Goal: Task Accomplishment & Management: Manage account settings

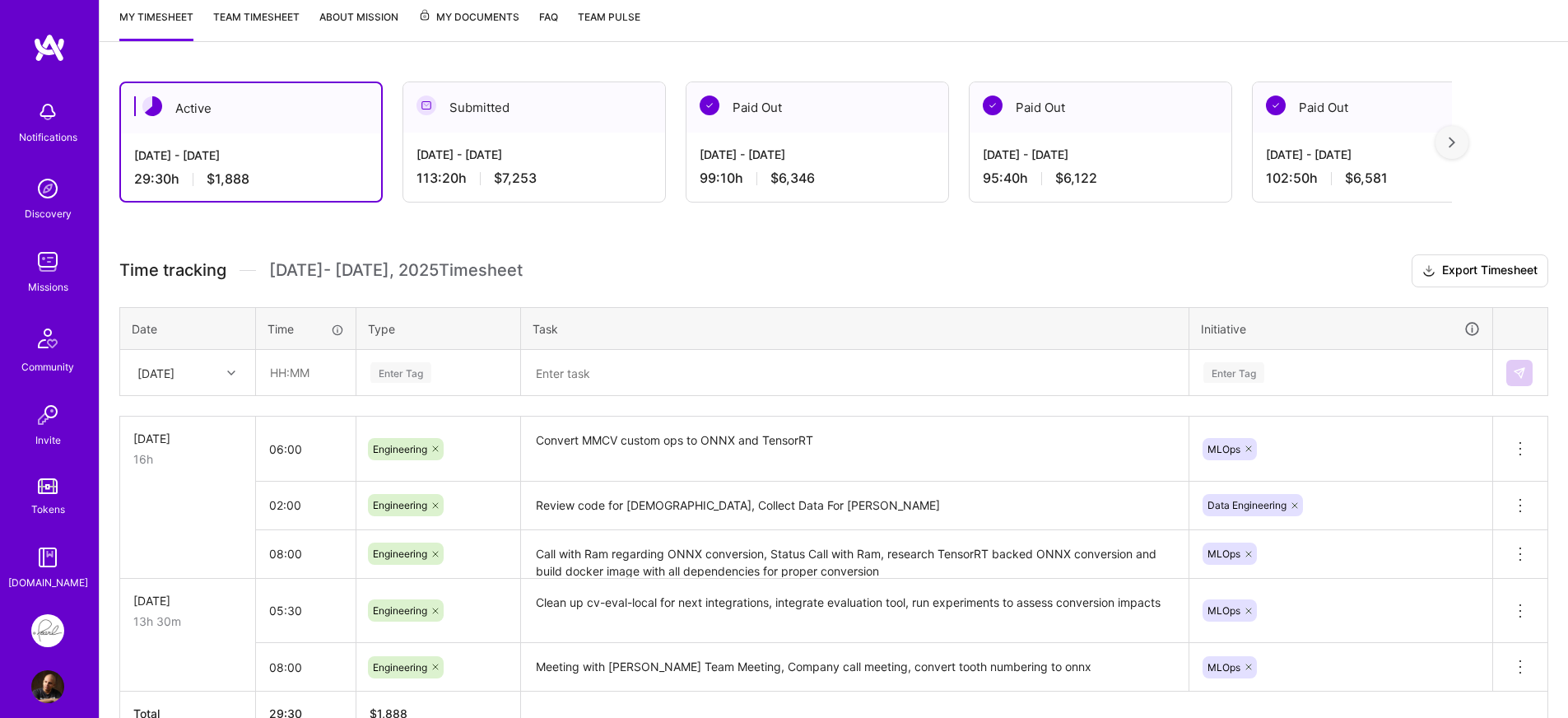
scroll to position [295, 0]
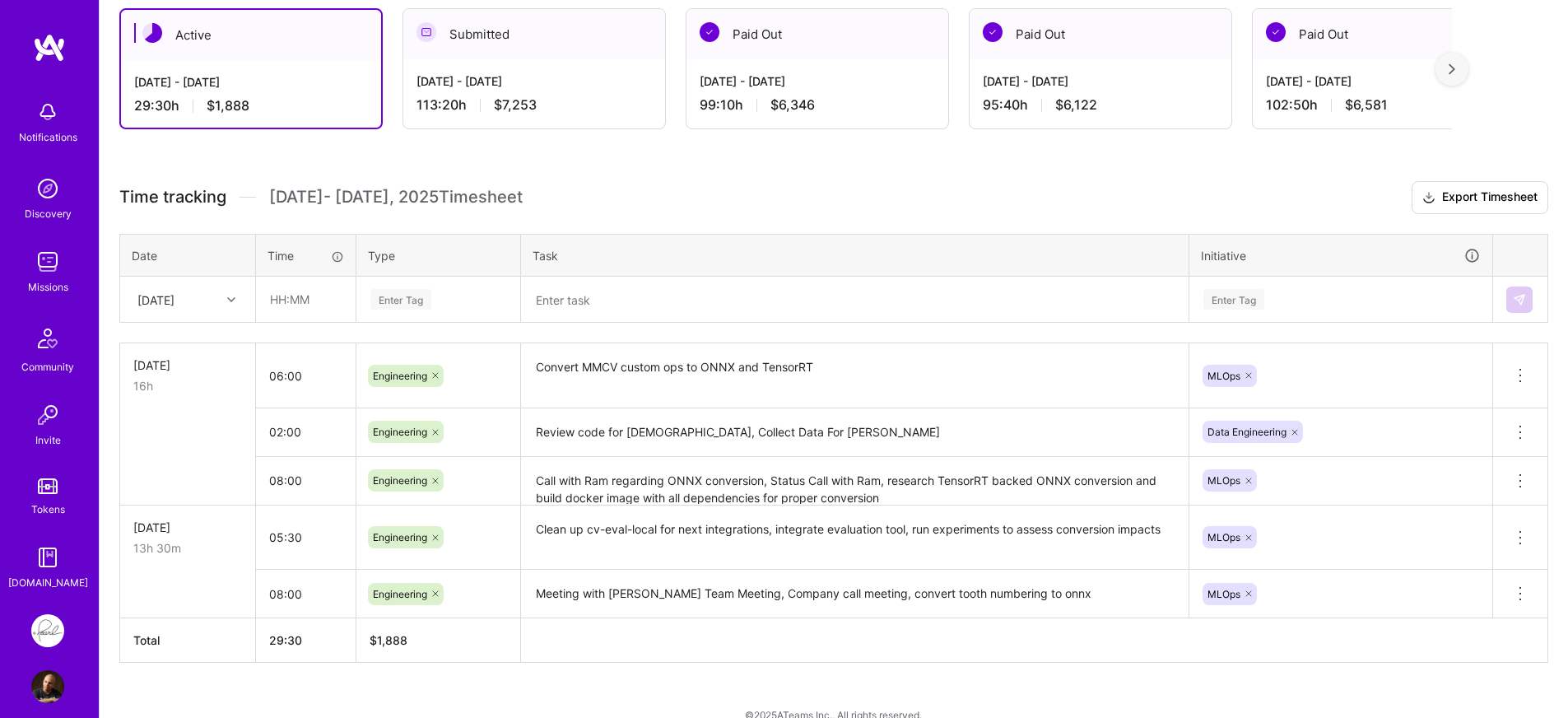
click at [327, 337] on div "Time tracking [DATE] - [DATE] Timesheet Export Timesheet Date Time Type Task In…" at bounding box center [833, 422] width 1429 height 481
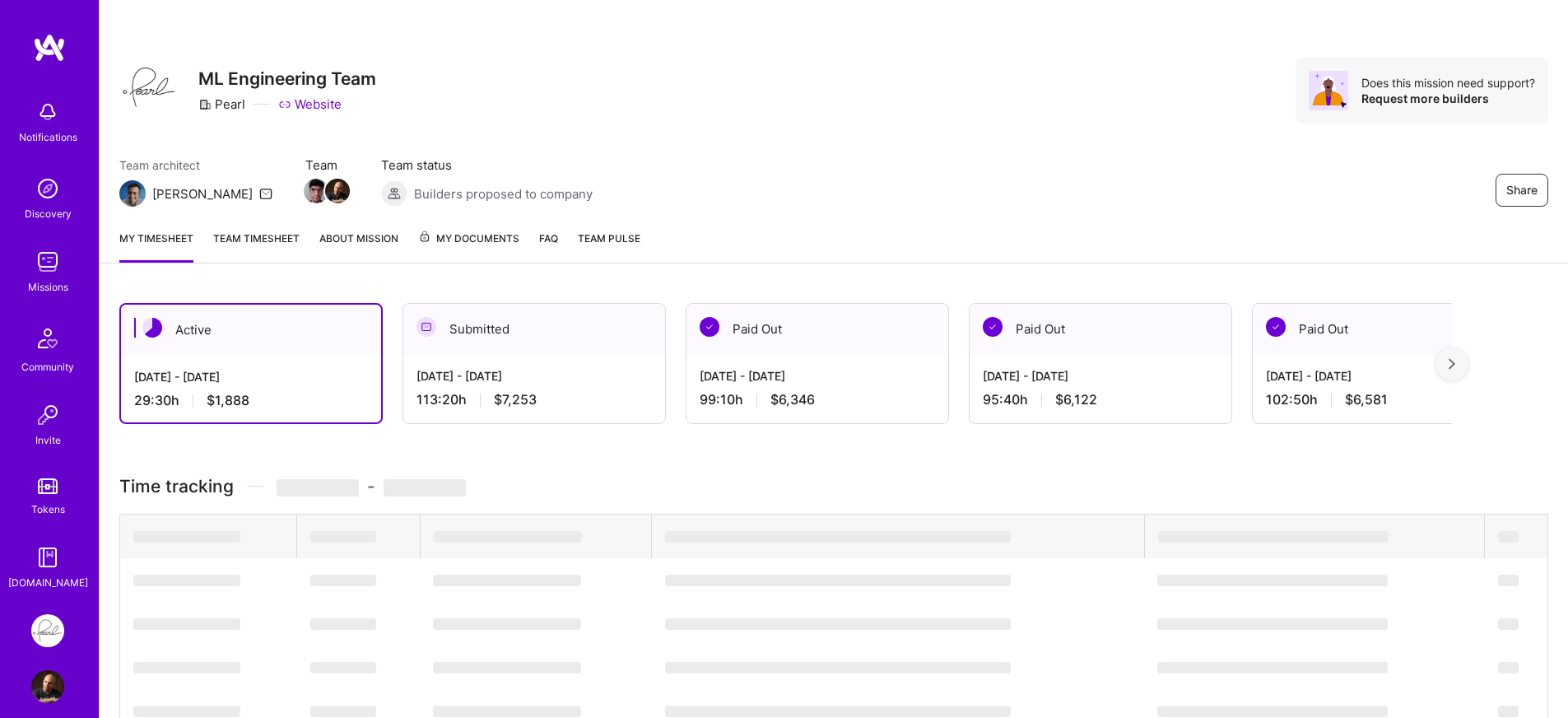
scroll to position [295, 0]
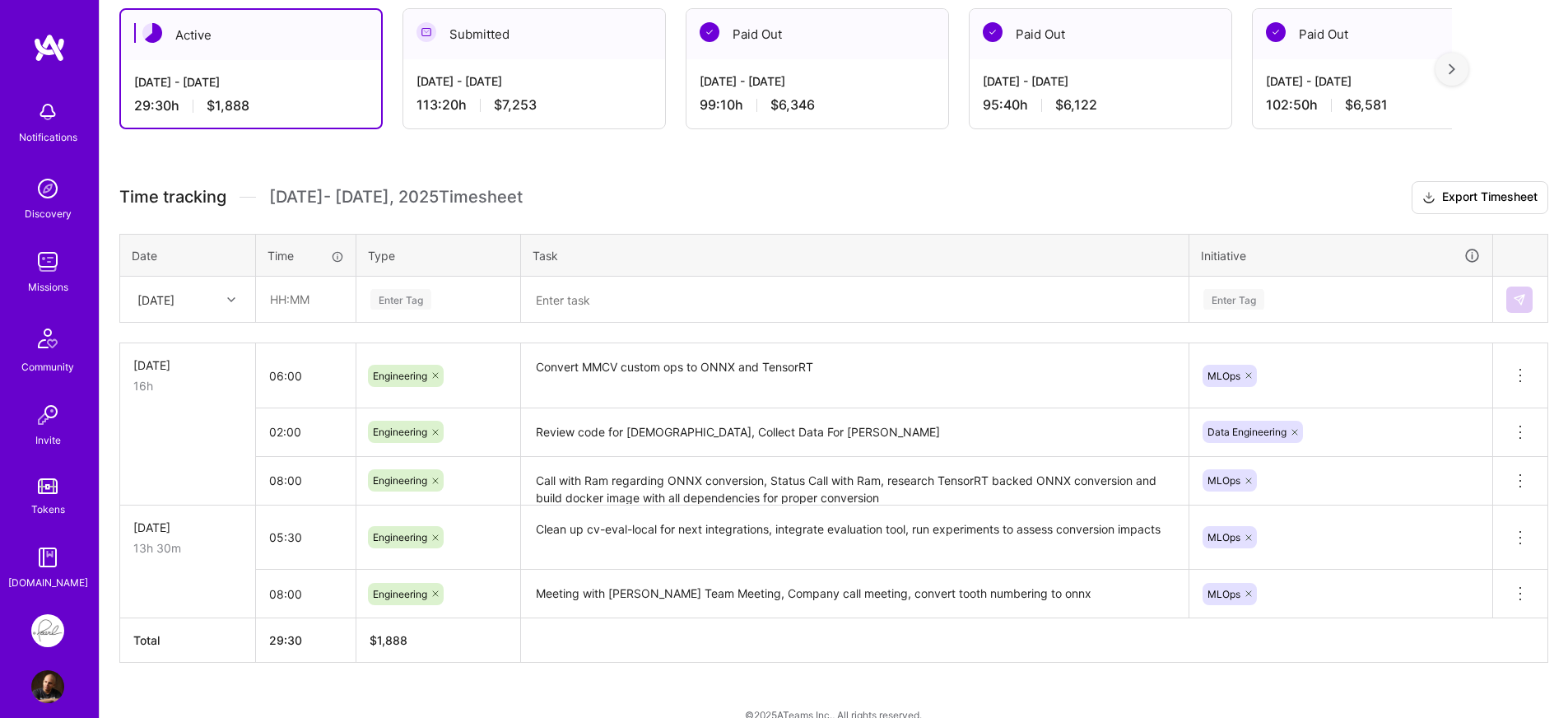
click at [247, 335] on div "Time tracking [DATE] - [DATE] Timesheet Export Timesheet Date Time Type Task In…" at bounding box center [833, 422] width 1429 height 481
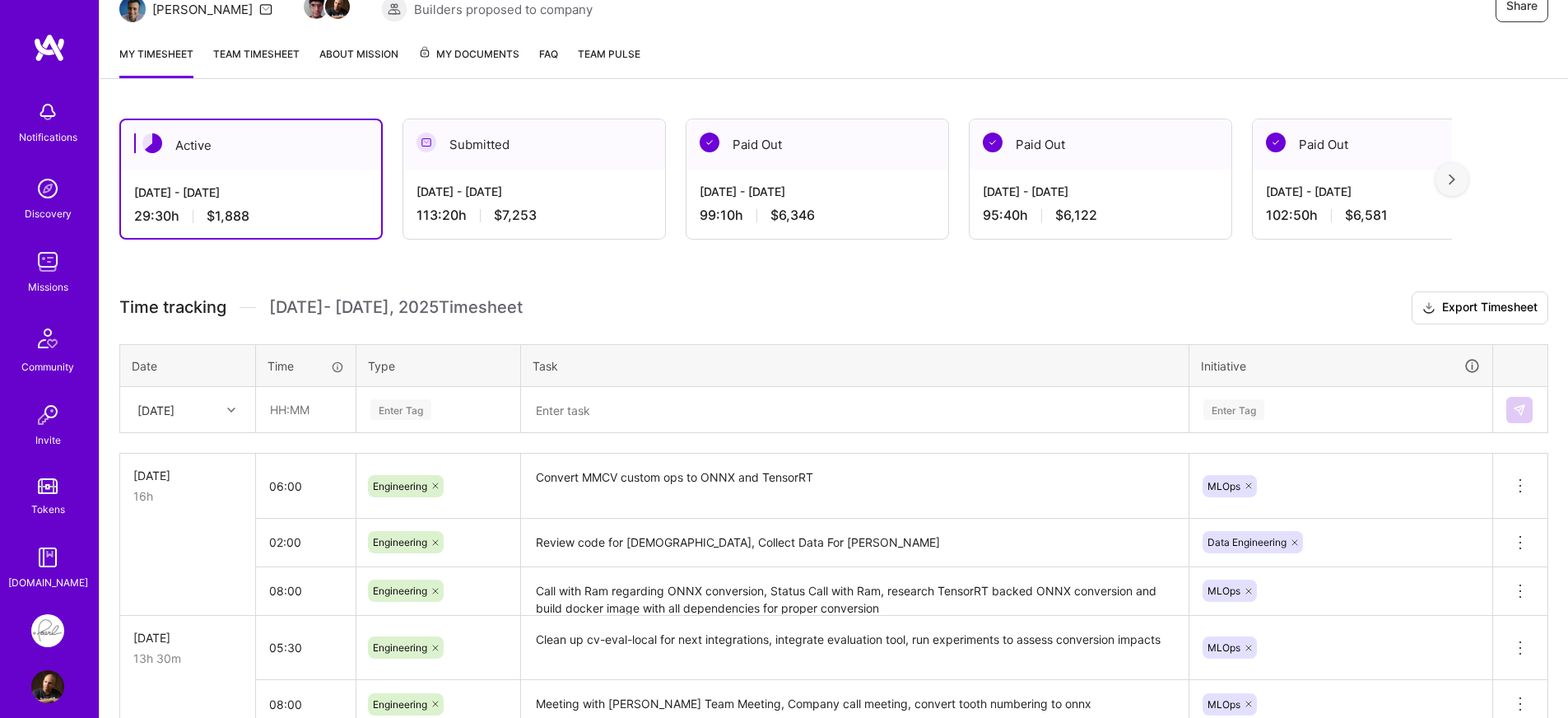
scroll to position [177, 0]
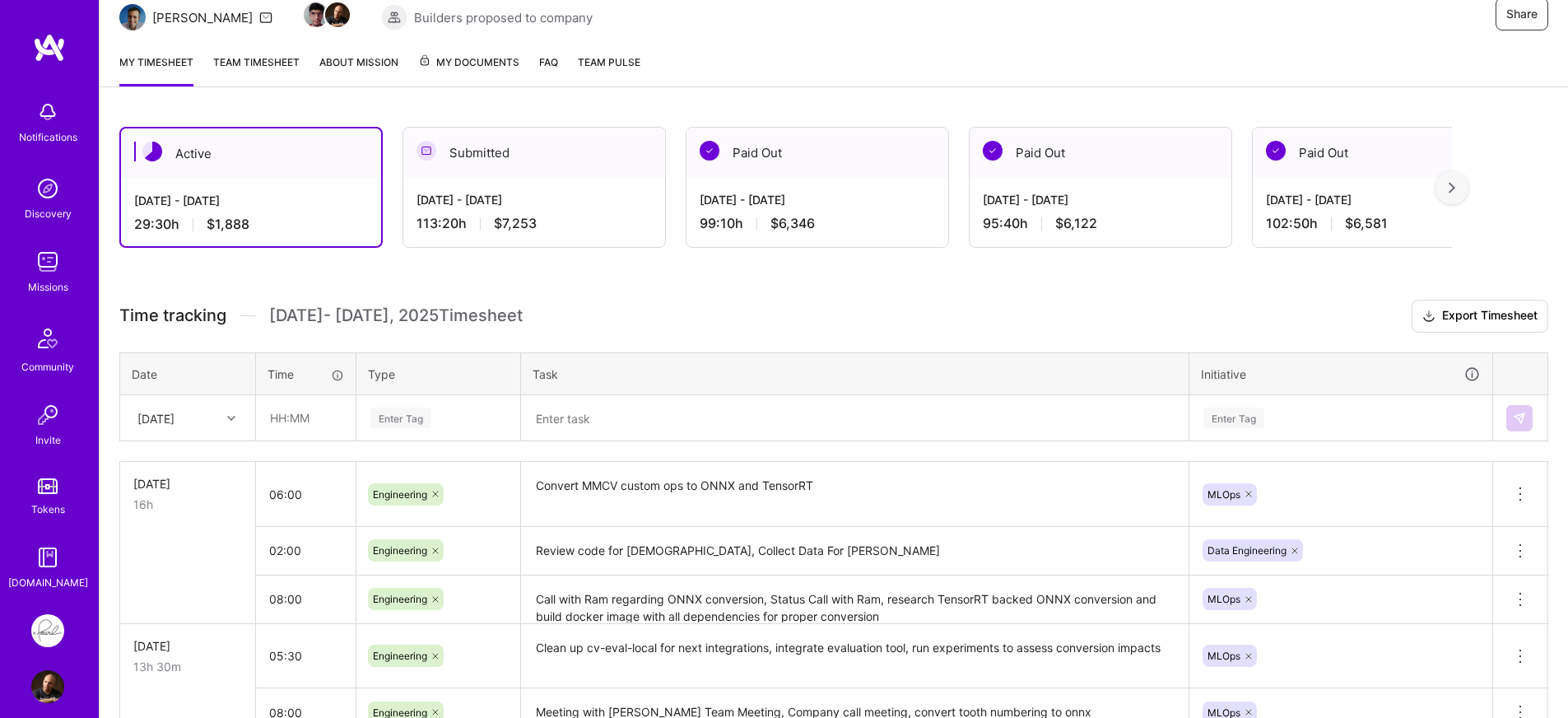
click at [276, 270] on div "Active [DATE] - [DATE] 29:30 h $1,888 Submitted [DATE] - [DATE] 113:20 h $7,253…" at bounding box center [833, 485] width 1468 height 755
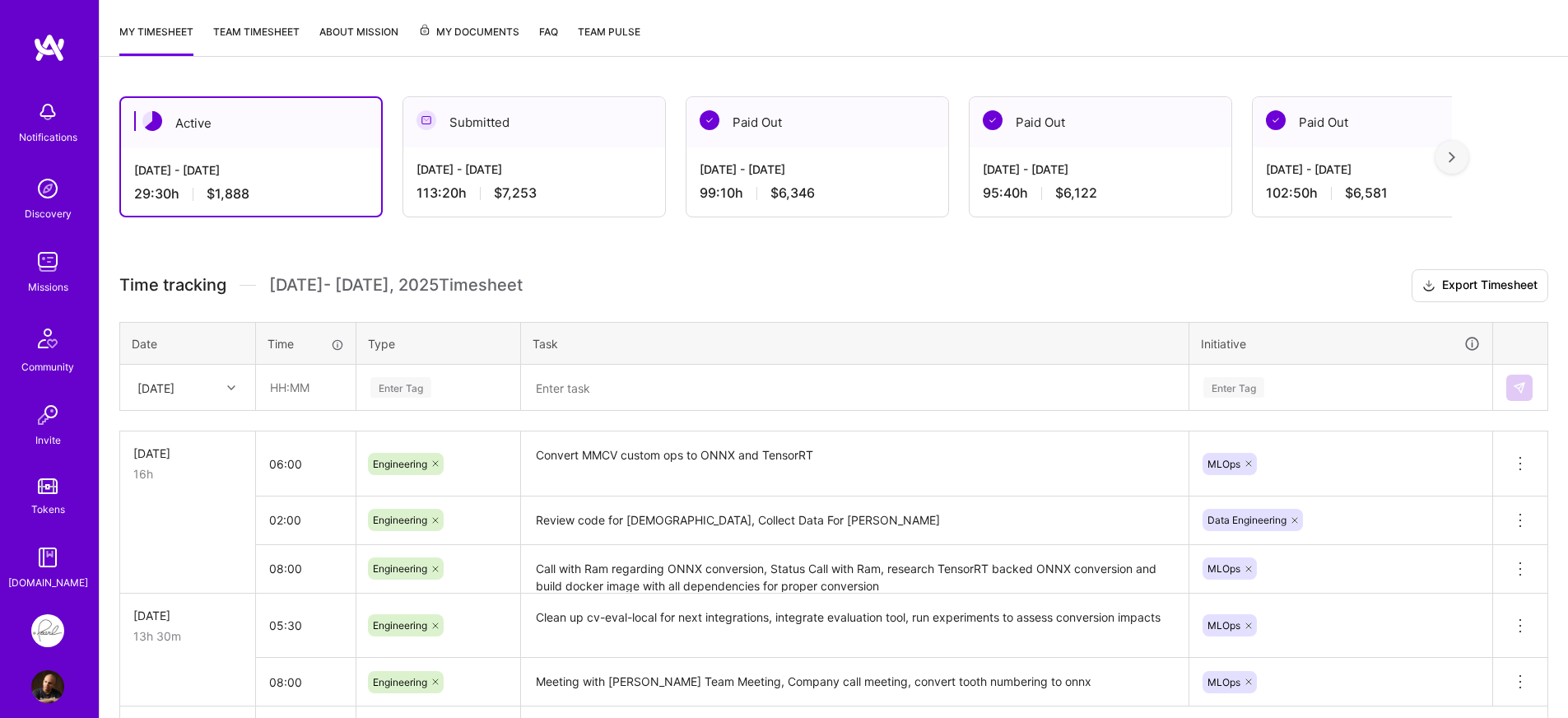
scroll to position [236, 0]
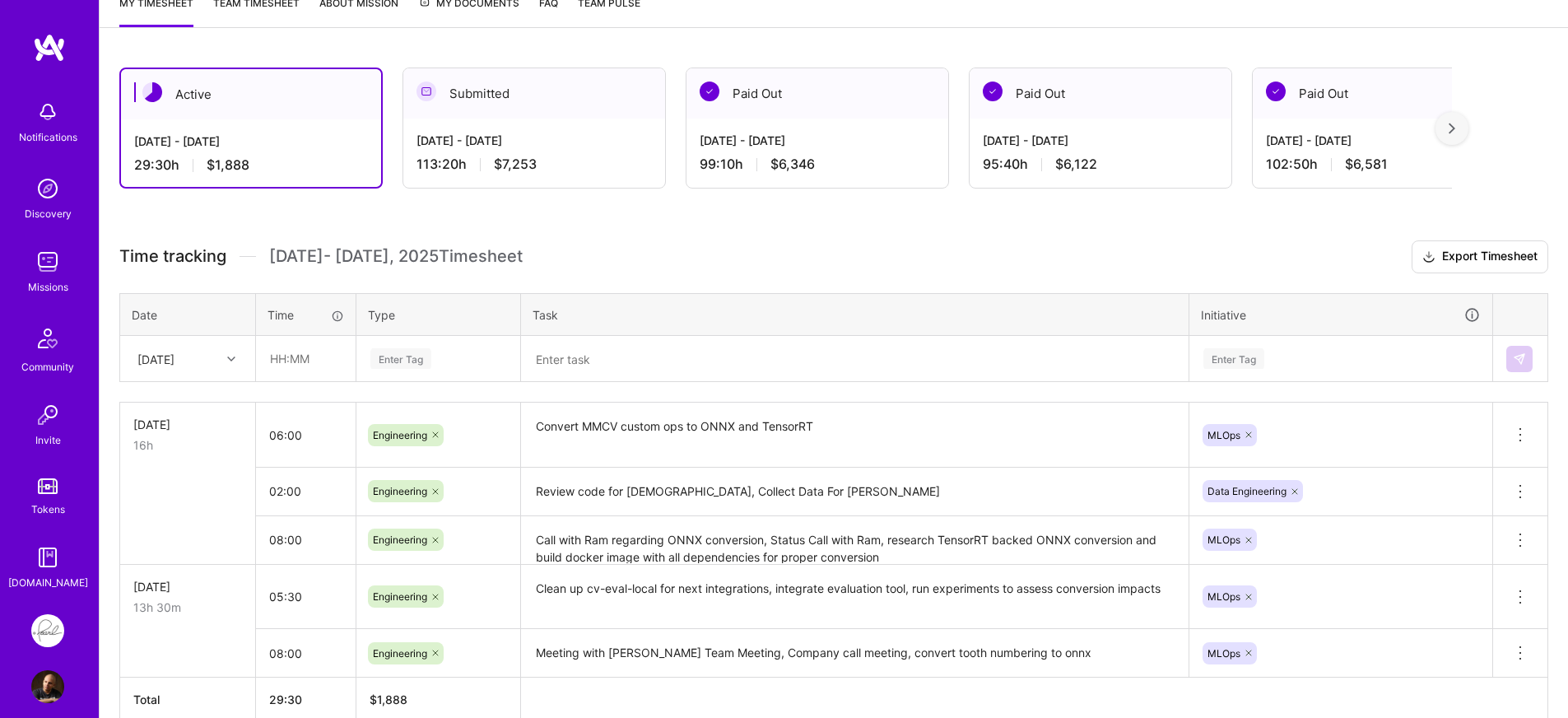
click at [428, 241] on h3 "Time tracking [DATE] - [DATE] Timesheet Export Timesheet" at bounding box center [833, 257] width 1429 height 33
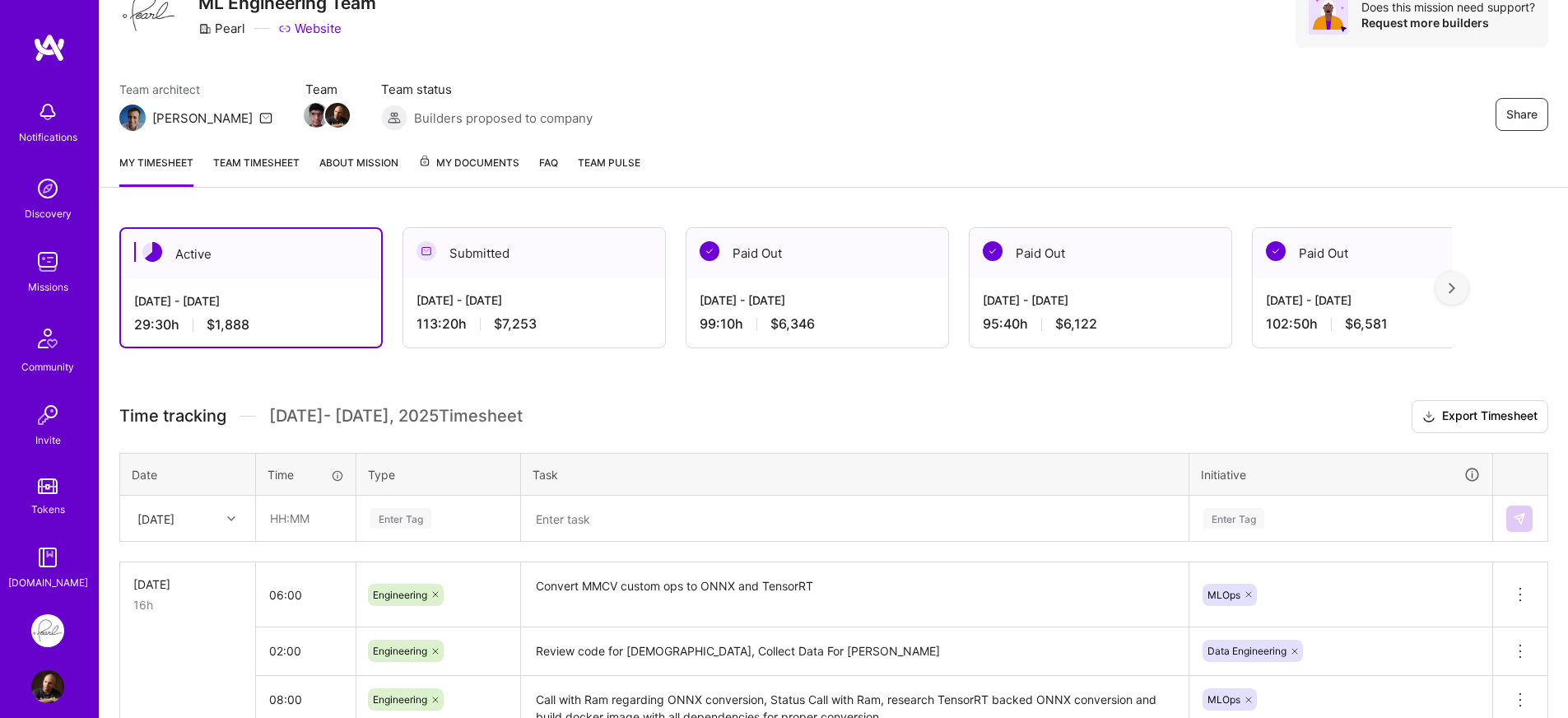
scroll to position [204, 0]
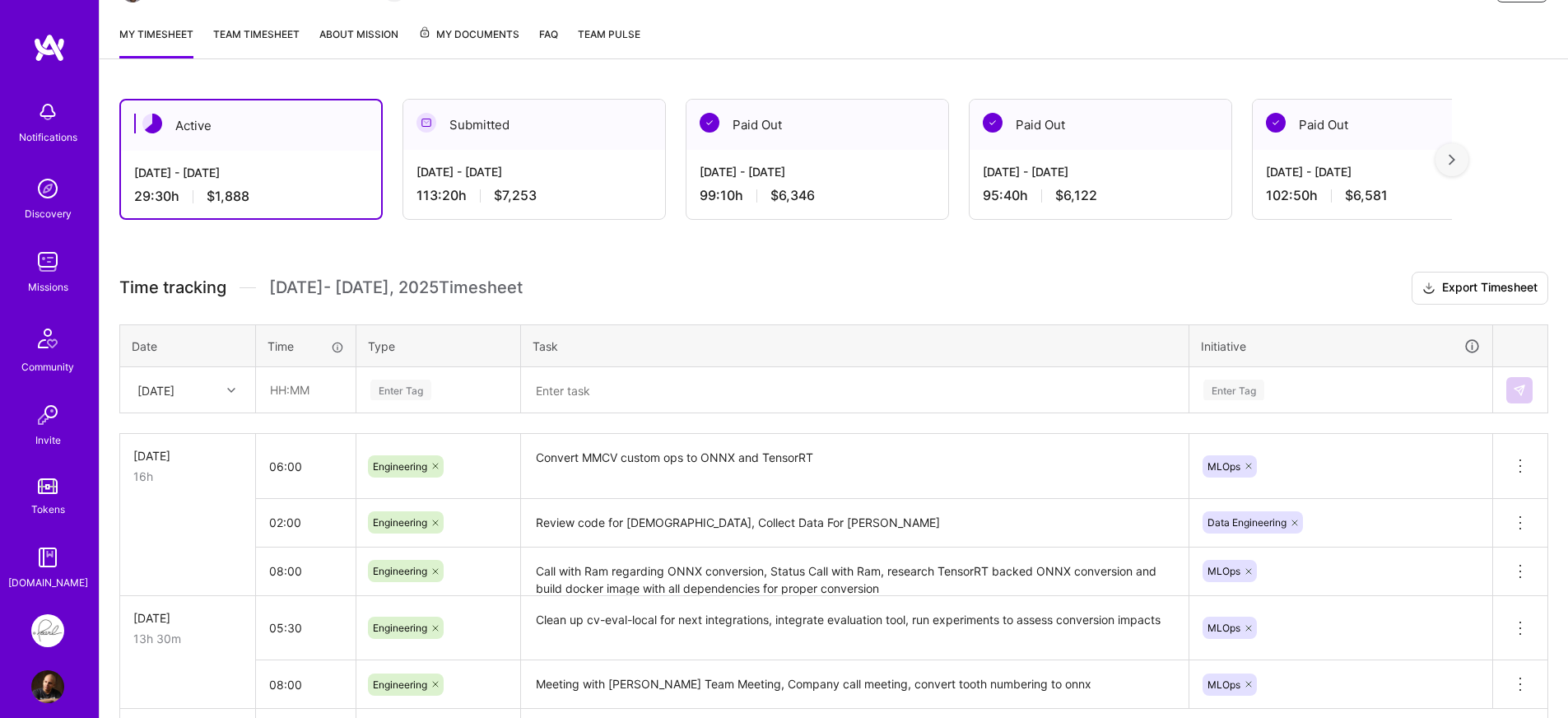
click at [231, 401] on div at bounding box center [233, 389] width 25 height 27
click at [198, 454] on div "[DATE]" at bounding box center [187, 467] width 133 height 30
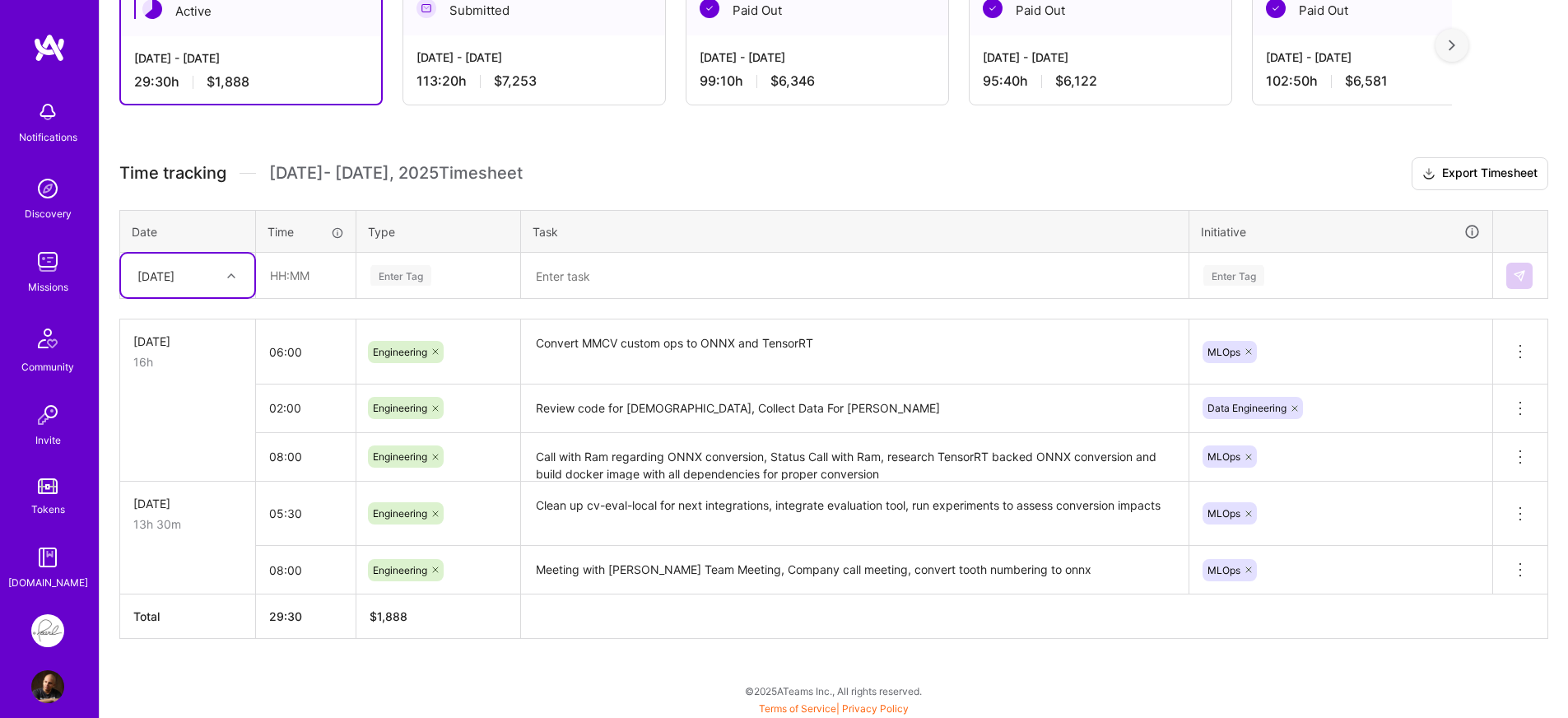
scroll to position [320, 0]
click at [213, 431] on td at bounding box center [187, 455] width 136 height 49
click at [334, 280] on input "text" at bounding box center [306, 274] width 98 height 44
click at [376, 304] on div "Time tracking [DATE] - [DATE] Timesheet Export Timesheet Date Time Type Task In…" at bounding box center [833, 396] width 1429 height 481
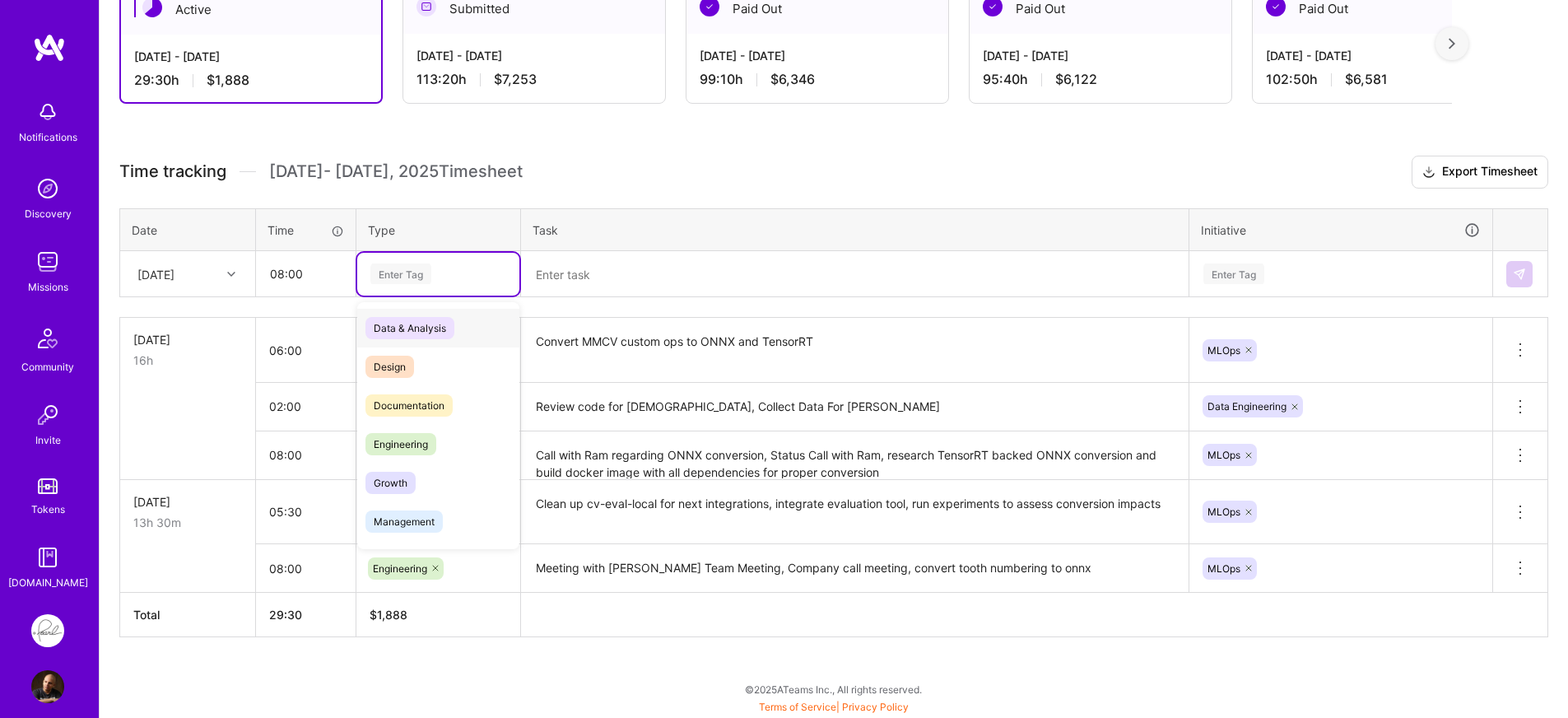
click at [454, 281] on div "Enter Tag" at bounding box center [438, 274] width 139 height 20
click at [417, 442] on span "Engineering" at bounding box center [401, 444] width 71 height 22
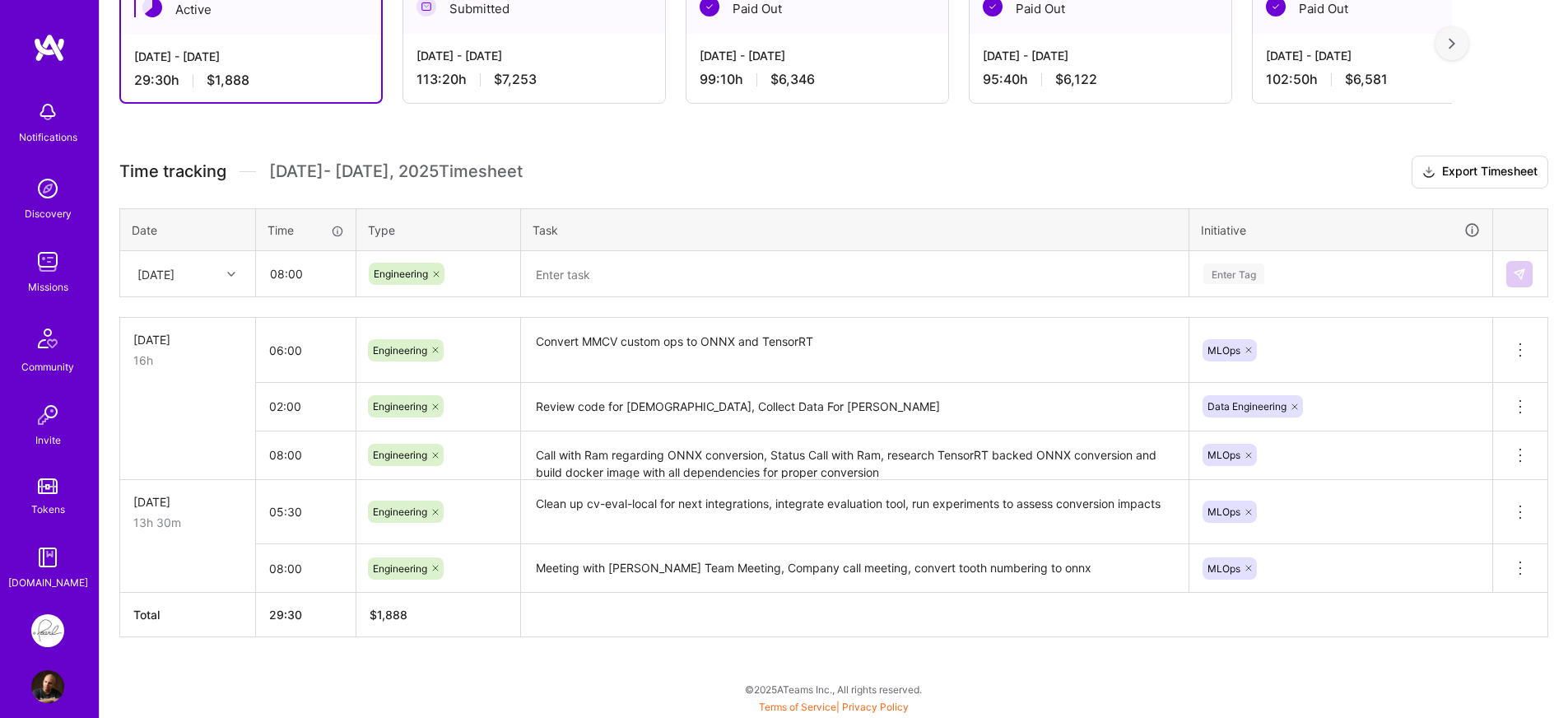
click at [581, 304] on div "Time tracking [DATE] - [DATE] Timesheet Export Timesheet Date Time Type Task In…" at bounding box center [833, 396] width 1429 height 481
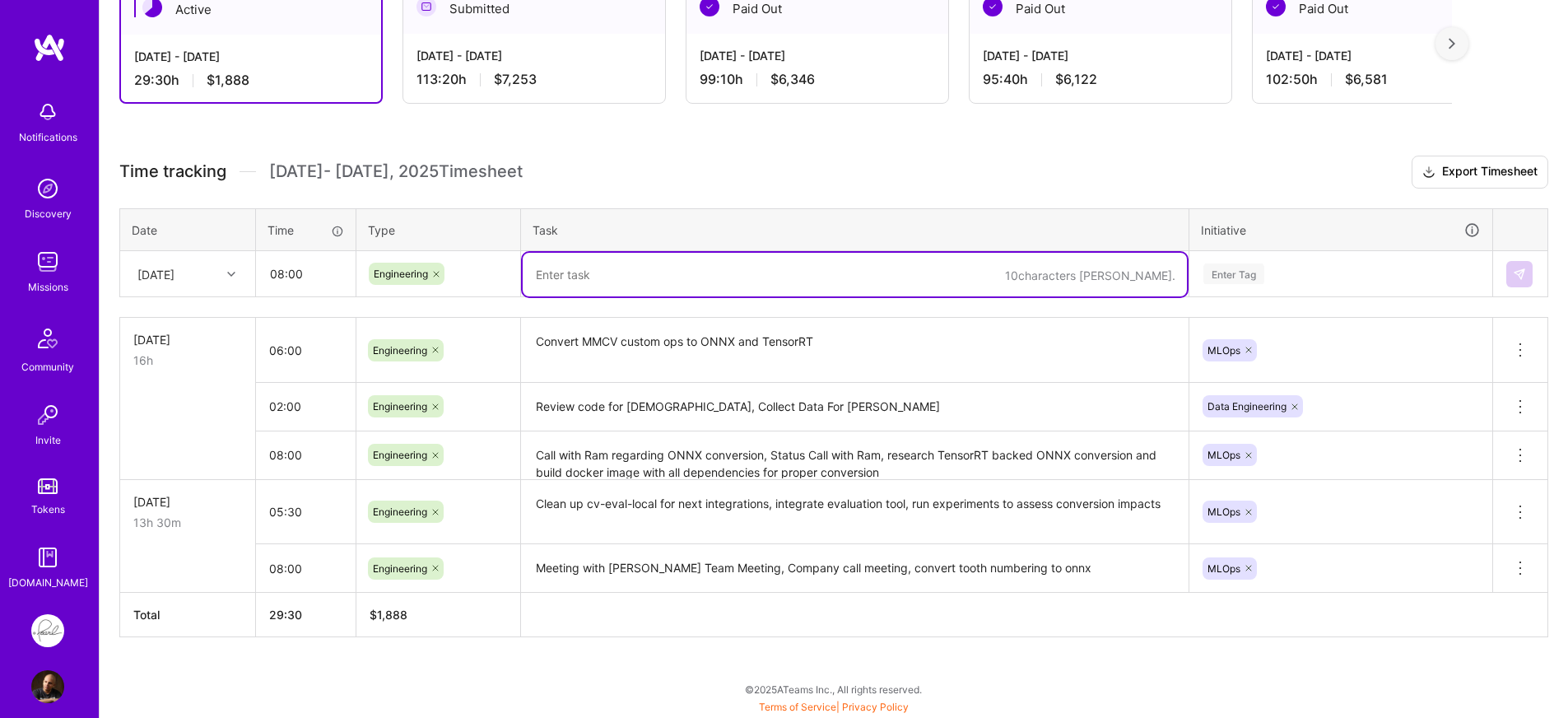
click at [625, 275] on textarea at bounding box center [855, 275] width 665 height 44
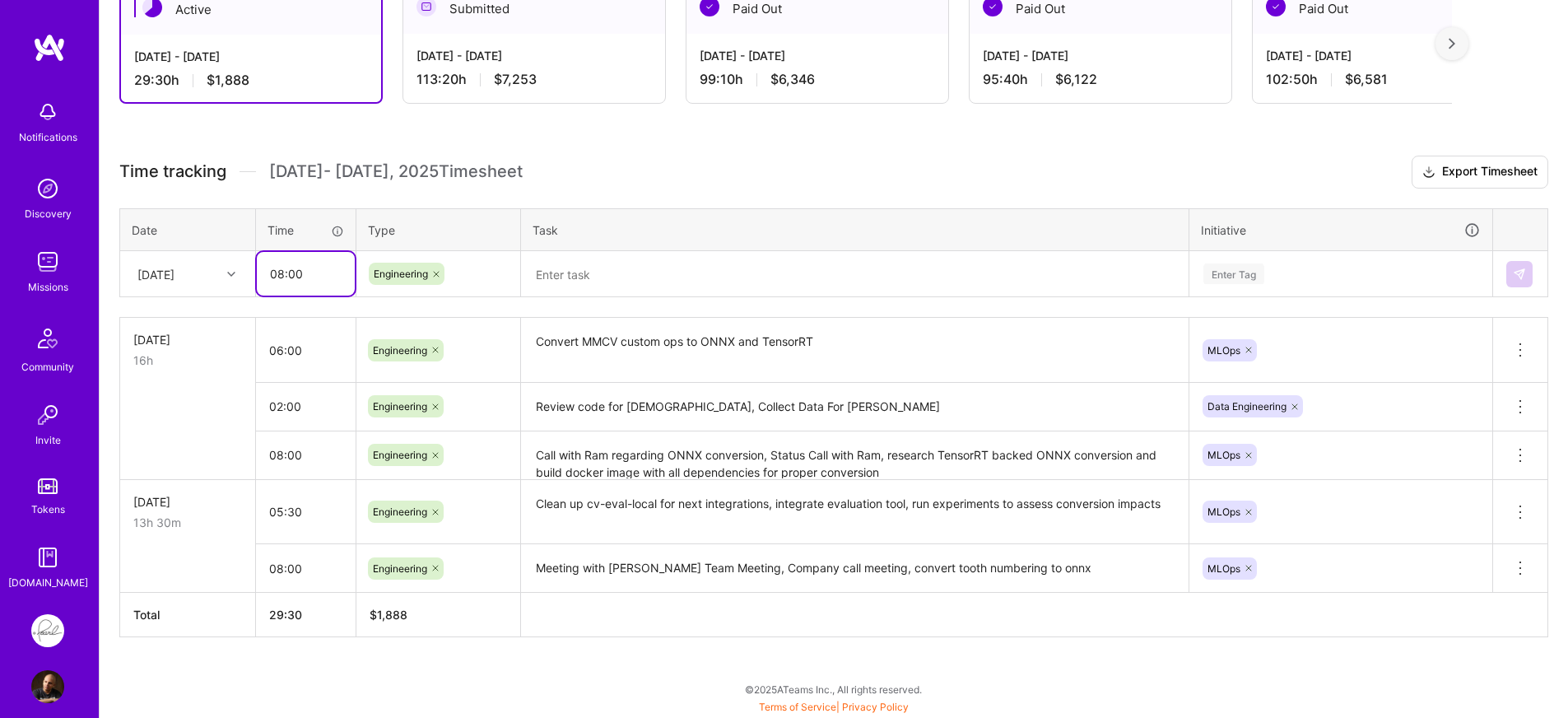
click at [283, 274] on input "08:00" at bounding box center [306, 274] width 98 height 44
type input "06:00"
click at [284, 306] on div "Time tracking [DATE] - [DATE] Timesheet Export Timesheet Date Time Type Task In…" at bounding box center [833, 396] width 1429 height 481
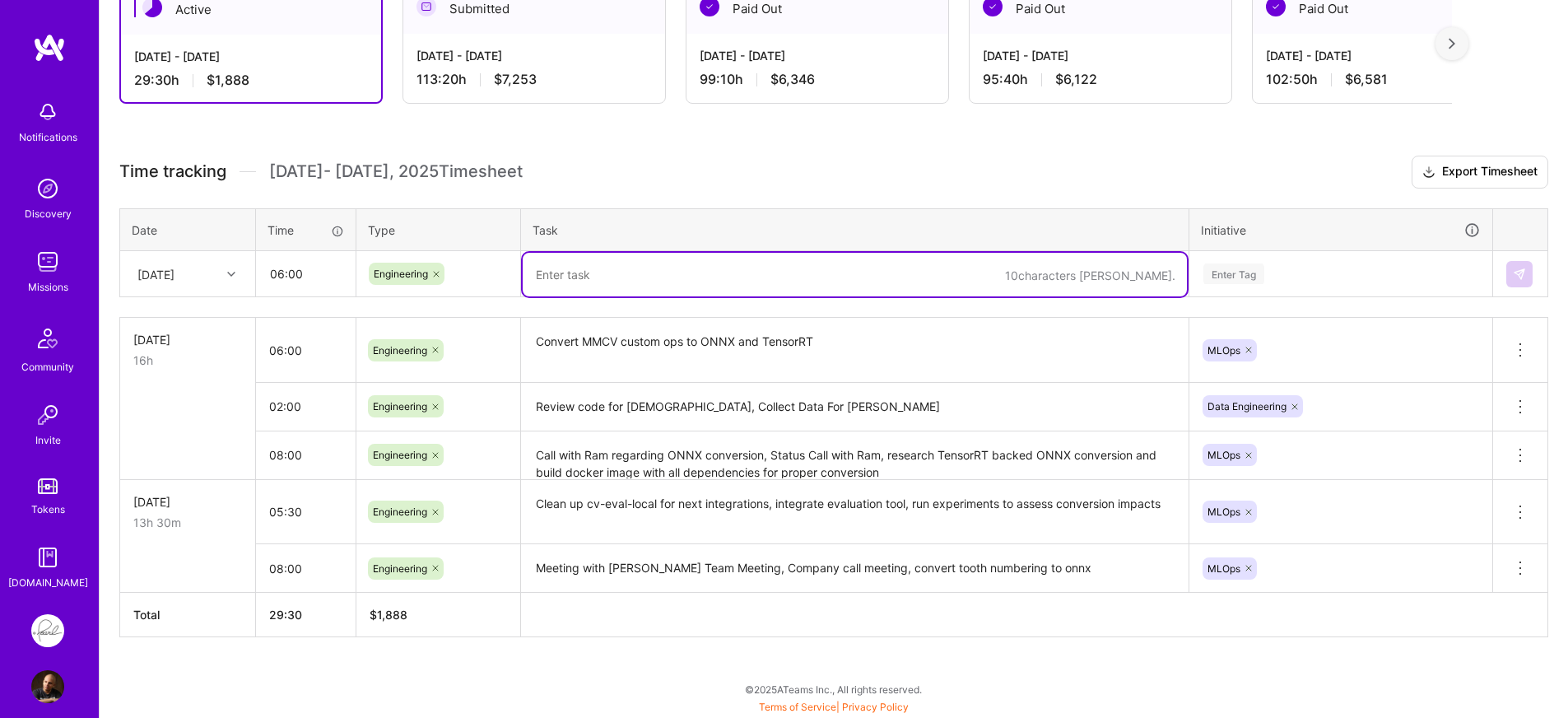
click at [732, 275] on textarea at bounding box center [855, 275] width 665 height 44
type textarea "C"
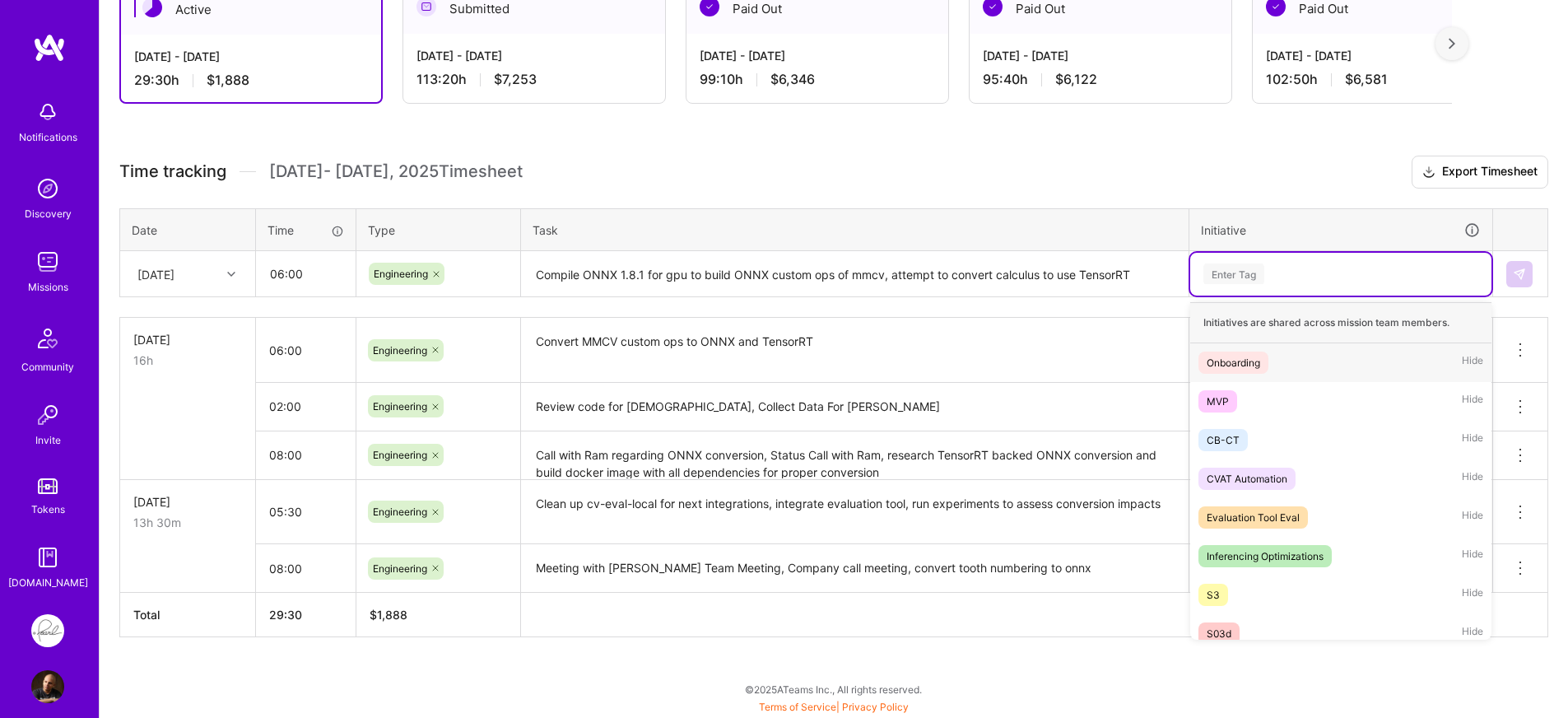
click at [1294, 280] on div "Enter Tag" at bounding box center [1340, 274] width 278 height 20
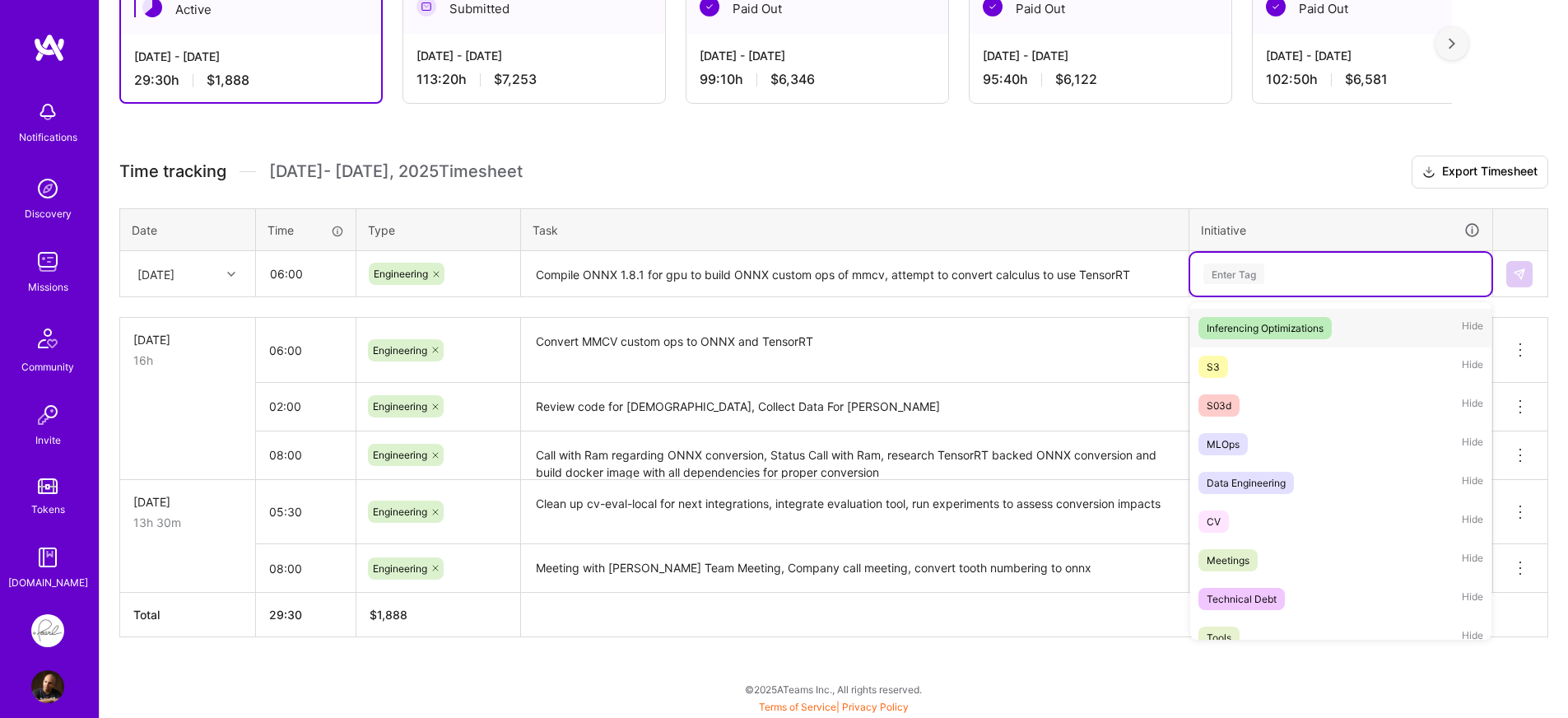
scroll to position [231, 0]
click at [1262, 442] on div "MLOps Hide" at bounding box center [1340, 442] width 301 height 39
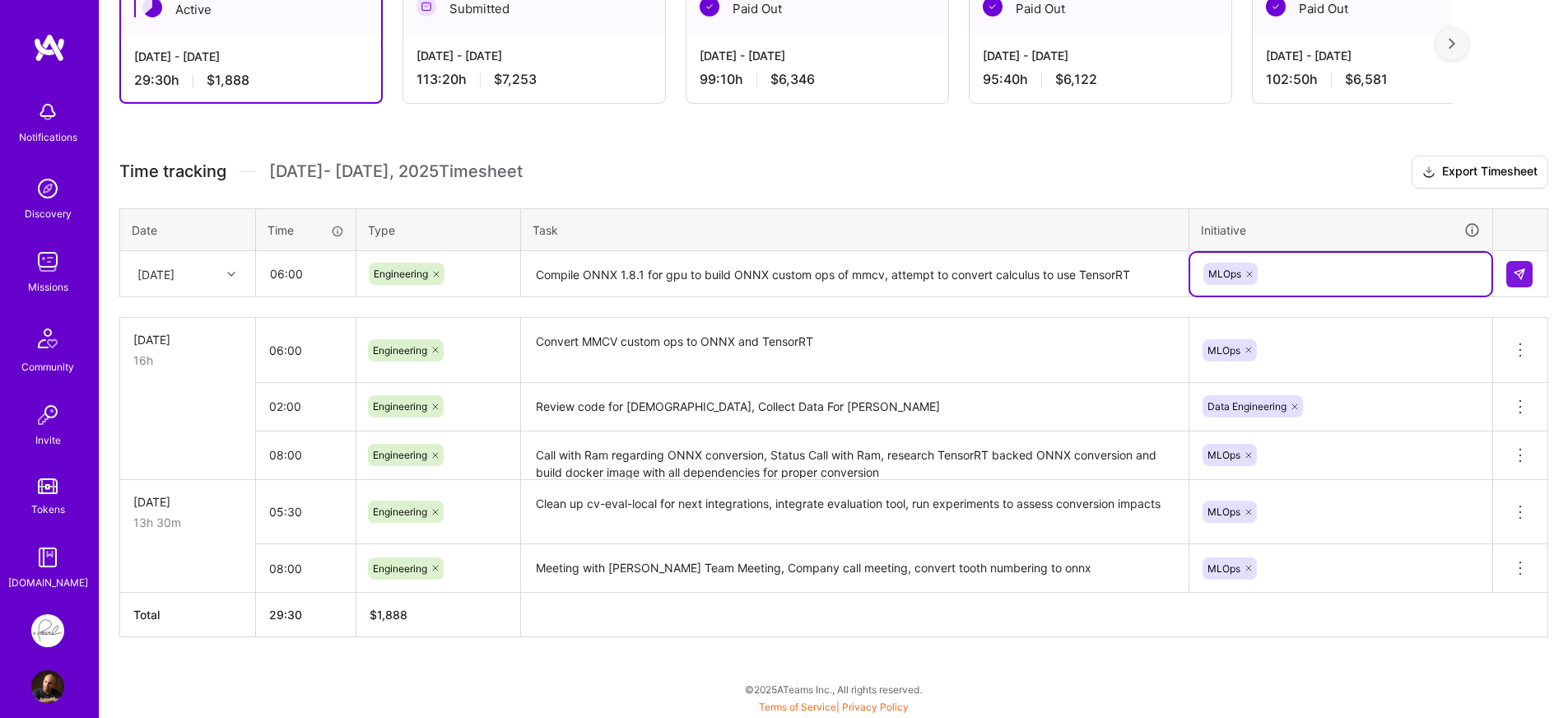
click at [616, 279] on textarea "Compile ONNX 1.8.1 for gpu to build ONNX custom ops of mmcv, attempt to convert…" at bounding box center [855, 275] width 665 height 44
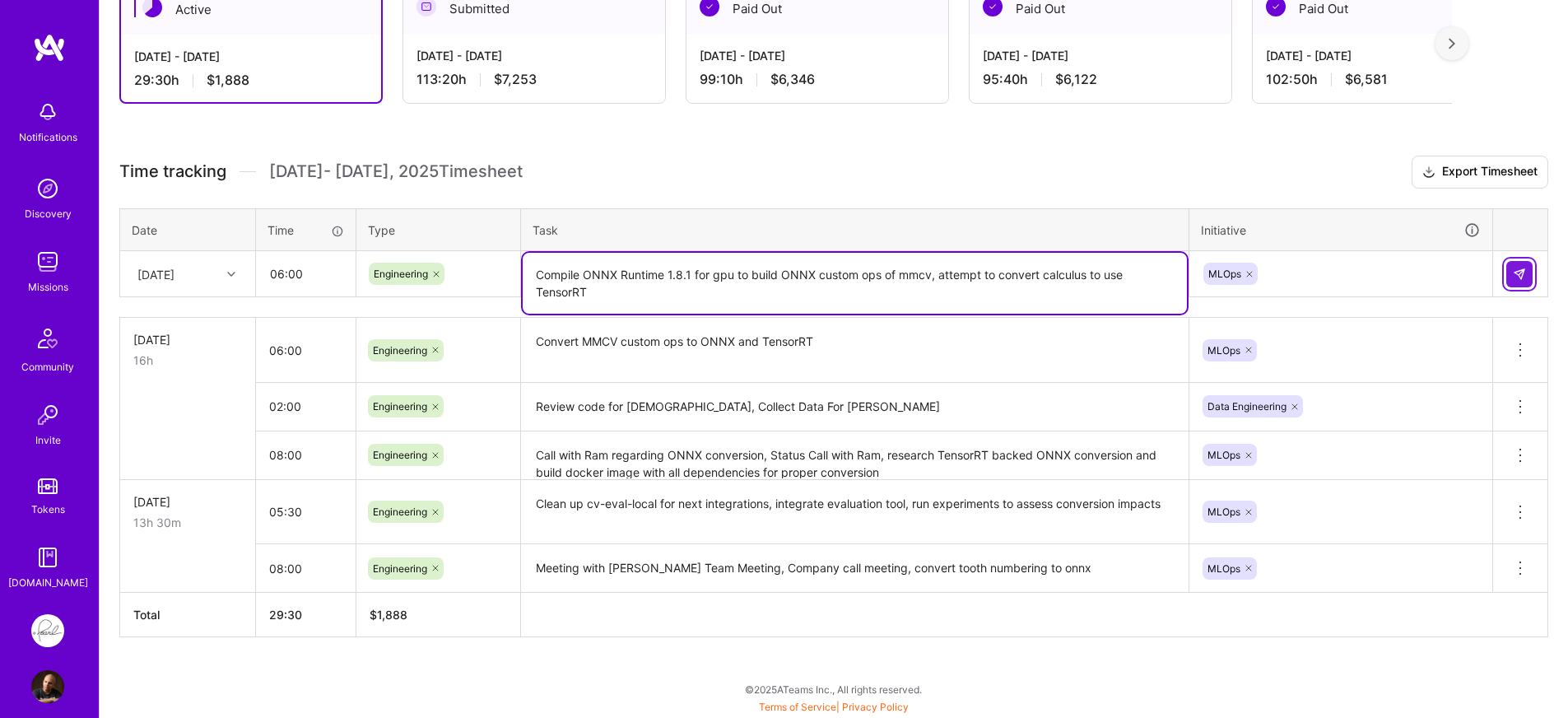
type textarea "Compile ONNX Runtime 1.8.1 for gpu to build ONNX custom ops of mmcv, attempt to…"
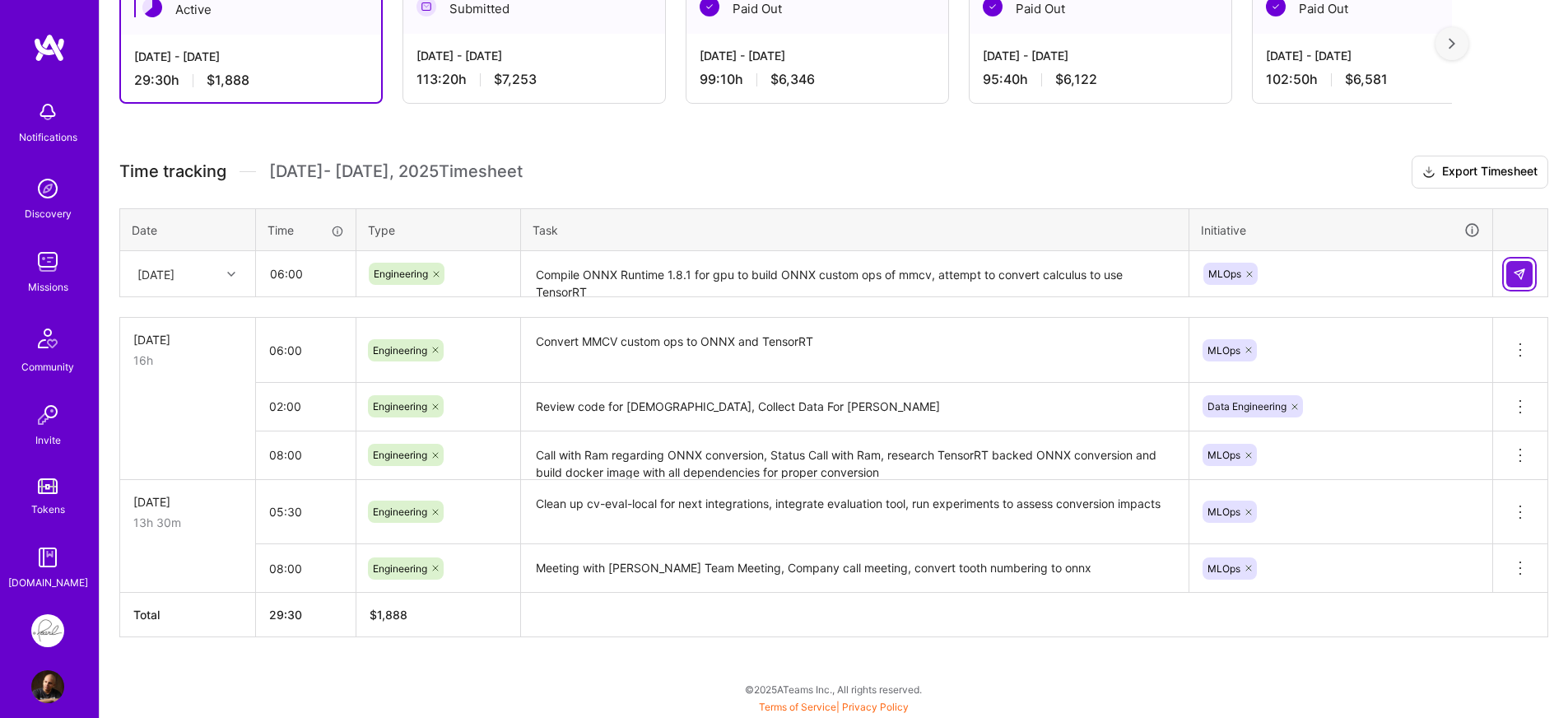
click at [1516, 276] on img at bounding box center [1519, 275] width 14 height 14
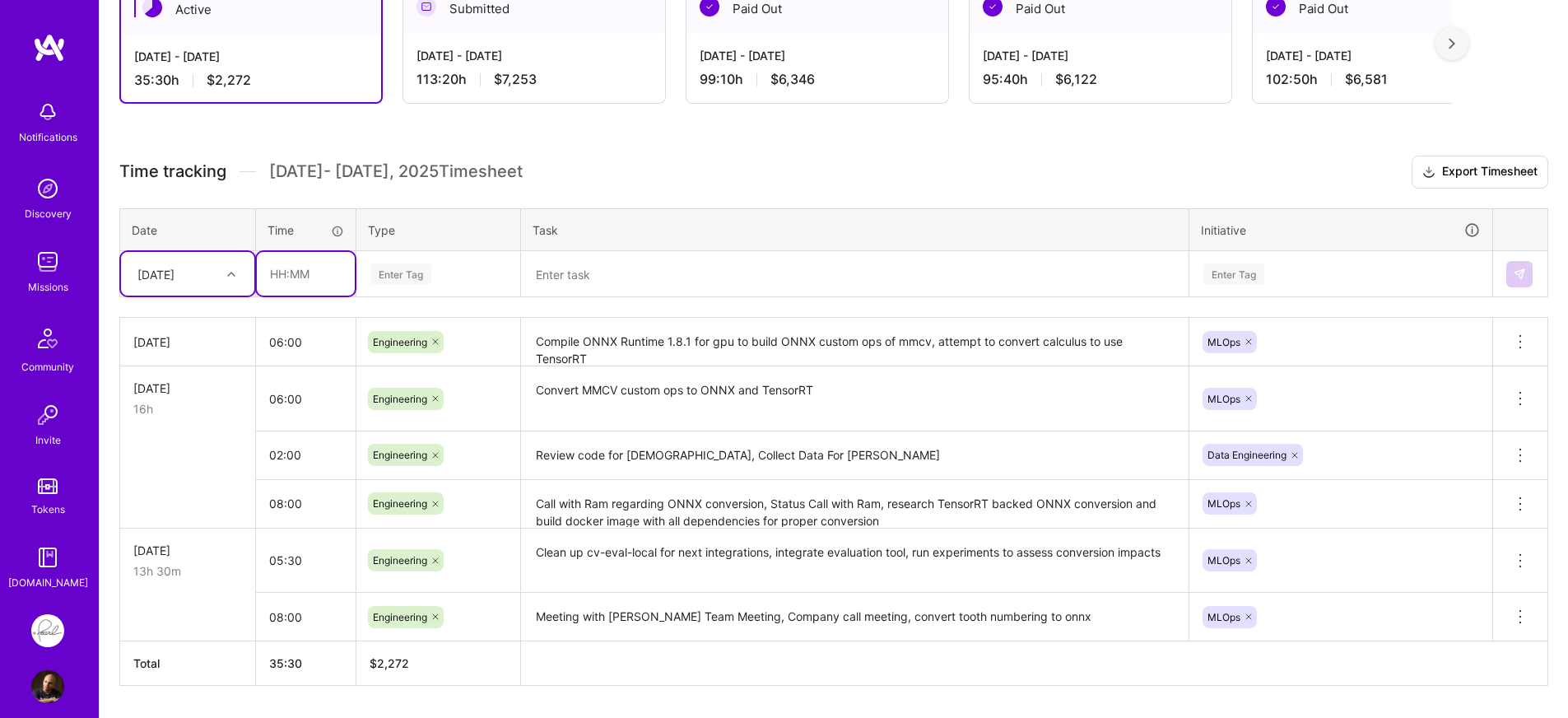
click at [325, 288] on input "text" at bounding box center [306, 274] width 98 height 44
click at [288, 276] on input "08:00" at bounding box center [306, 274] width 98 height 44
type input "08:20"
click at [303, 304] on div "Time tracking [DATE] - [DATE] Timesheet Export Timesheet Date Time Type Task In…" at bounding box center [833, 421] width 1429 height 530
click at [456, 280] on div "Enter Tag" at bounding box center [438, 274] width 139 height 20
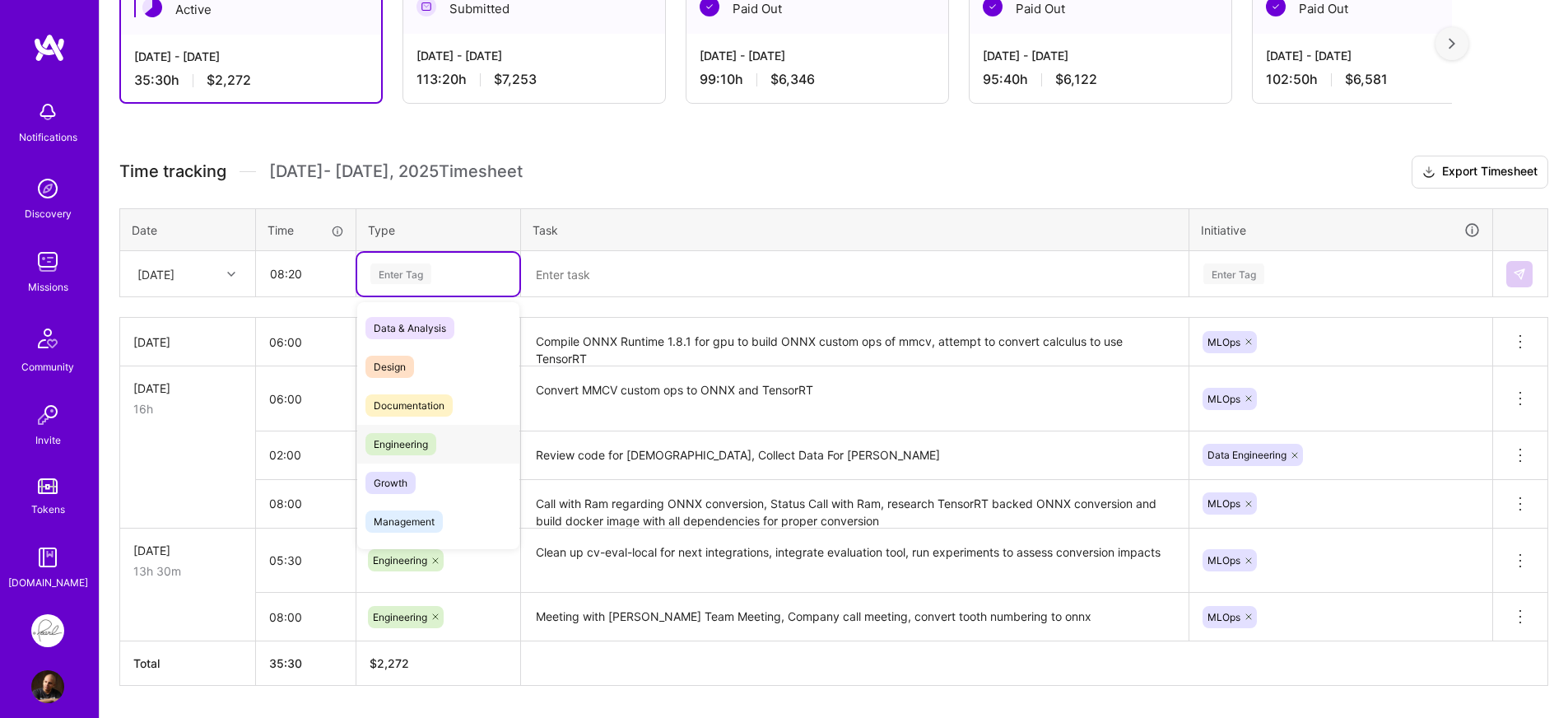
click at [406, 434] on span "Engineering" at bounding box center [401, 444] width 71 height 22
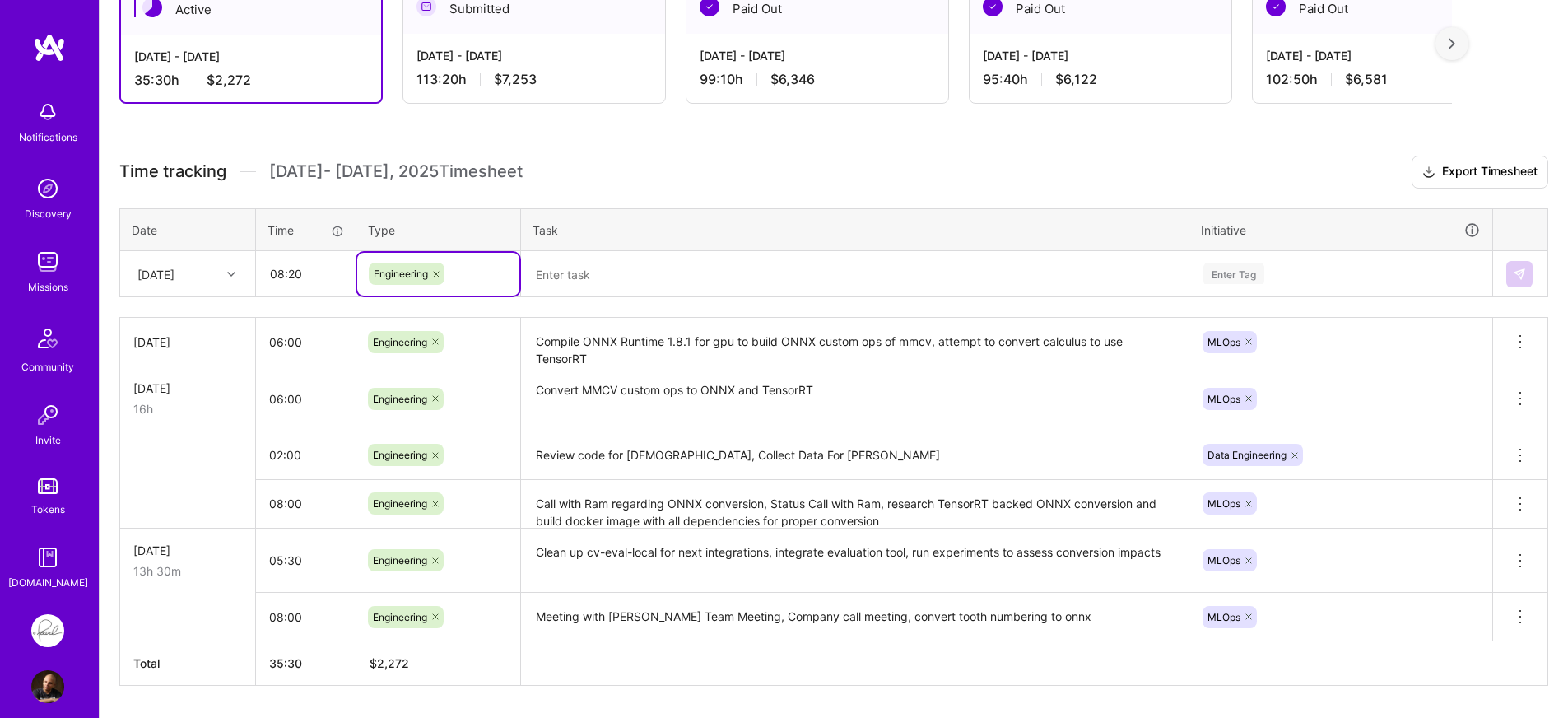
click at [632, 277] on textarea at bounding box center [855, 275] width 665 height 44
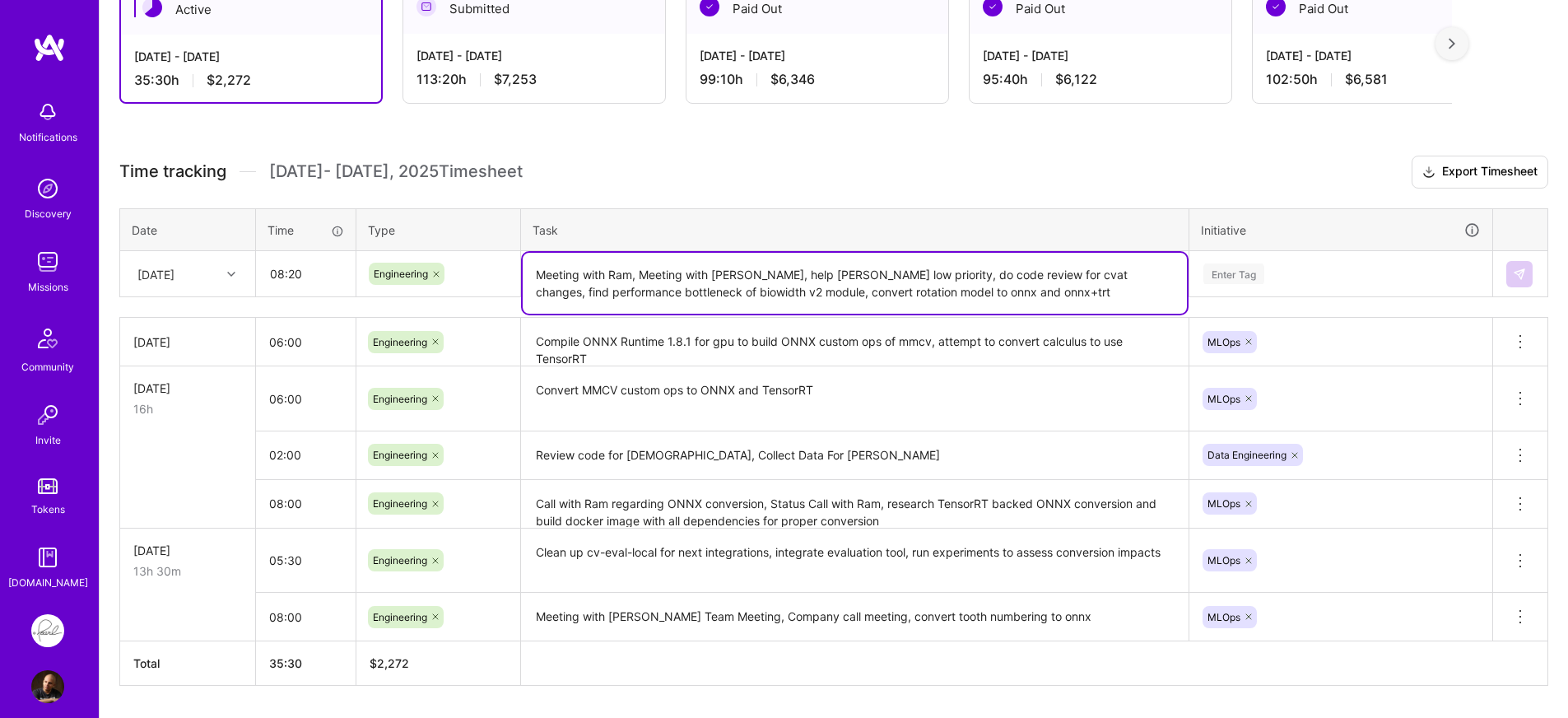
type textarea "Meeting with Ram, Meeting with [PERSON_NAME], help [PERSON_NAME] low priority, …"
click at [1347, 280] on div "Enter Tag" at bounding box center [1340, 274] width 278 height 20
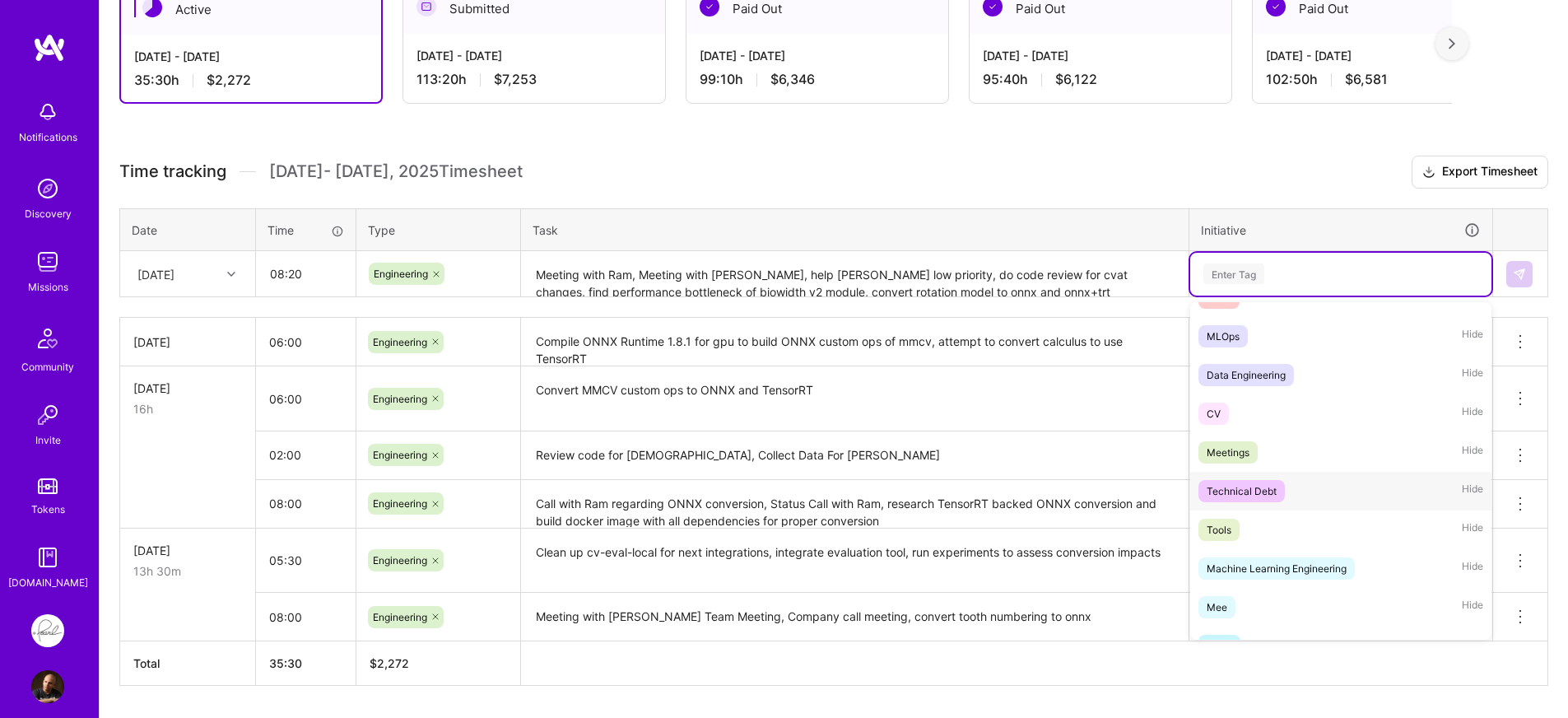
scroll to position [342, 0]
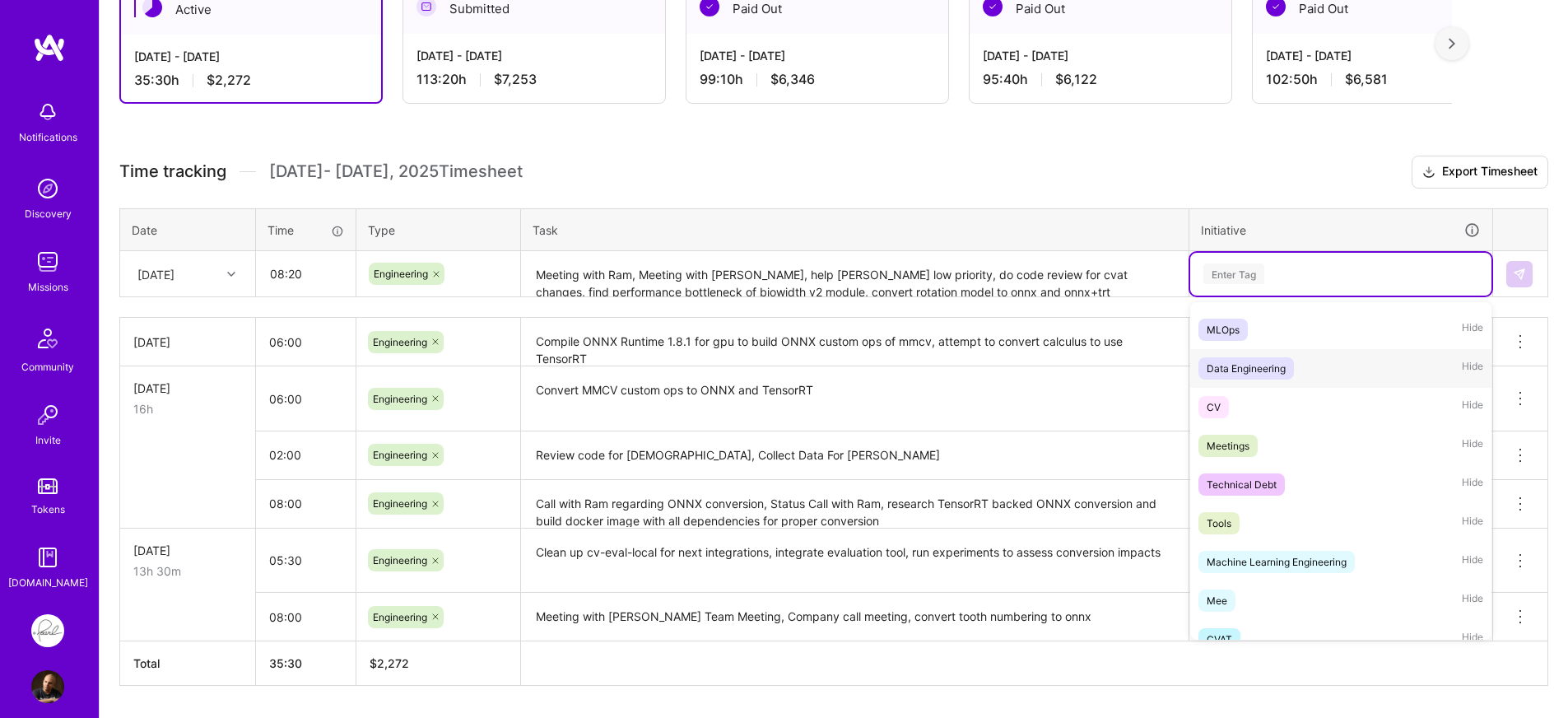
click at [1243, 370] on div "Data Engineering" at bounding box center [1246, 368] width 79 height 17
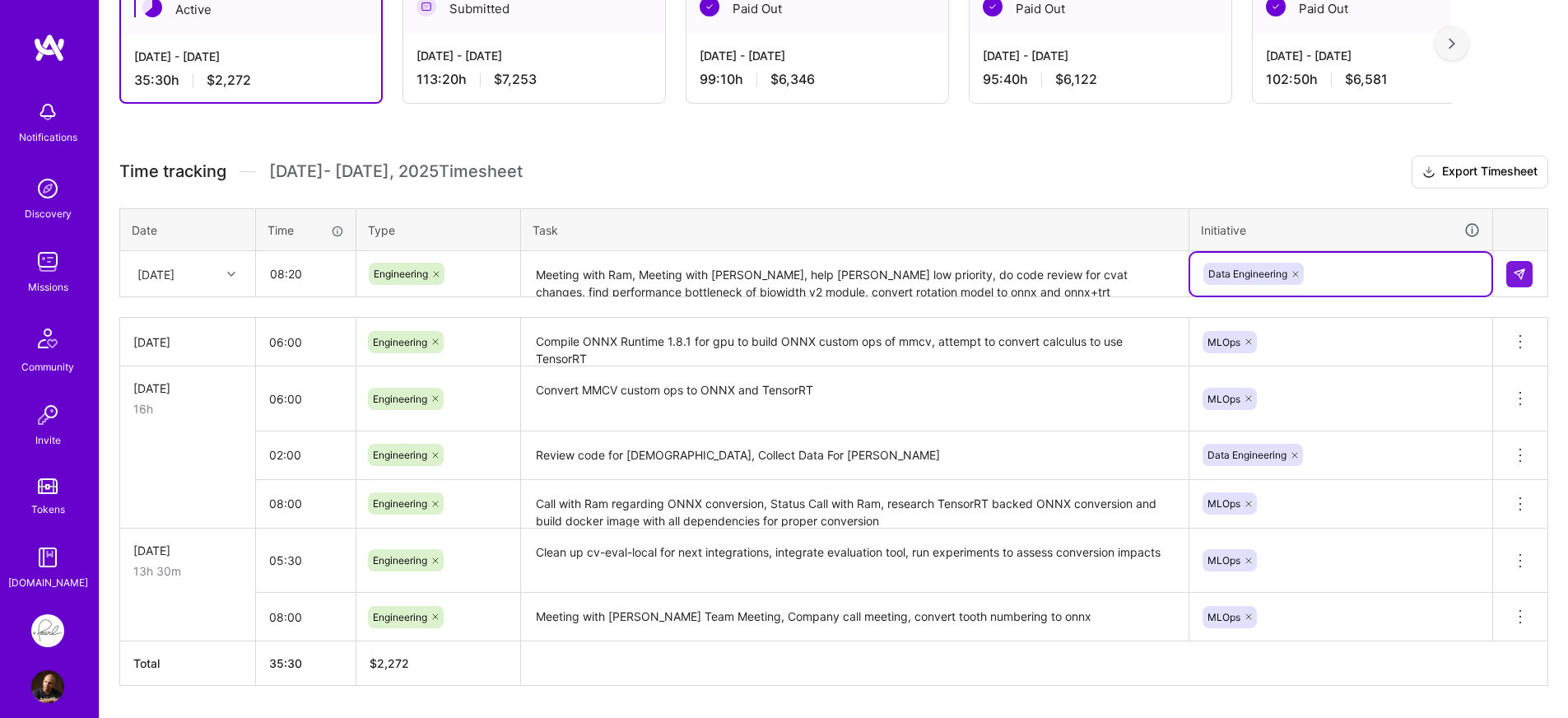
click at [1377, 276] on div "Data Engineering" at bounding box center [1340, 274] width 278 height 25
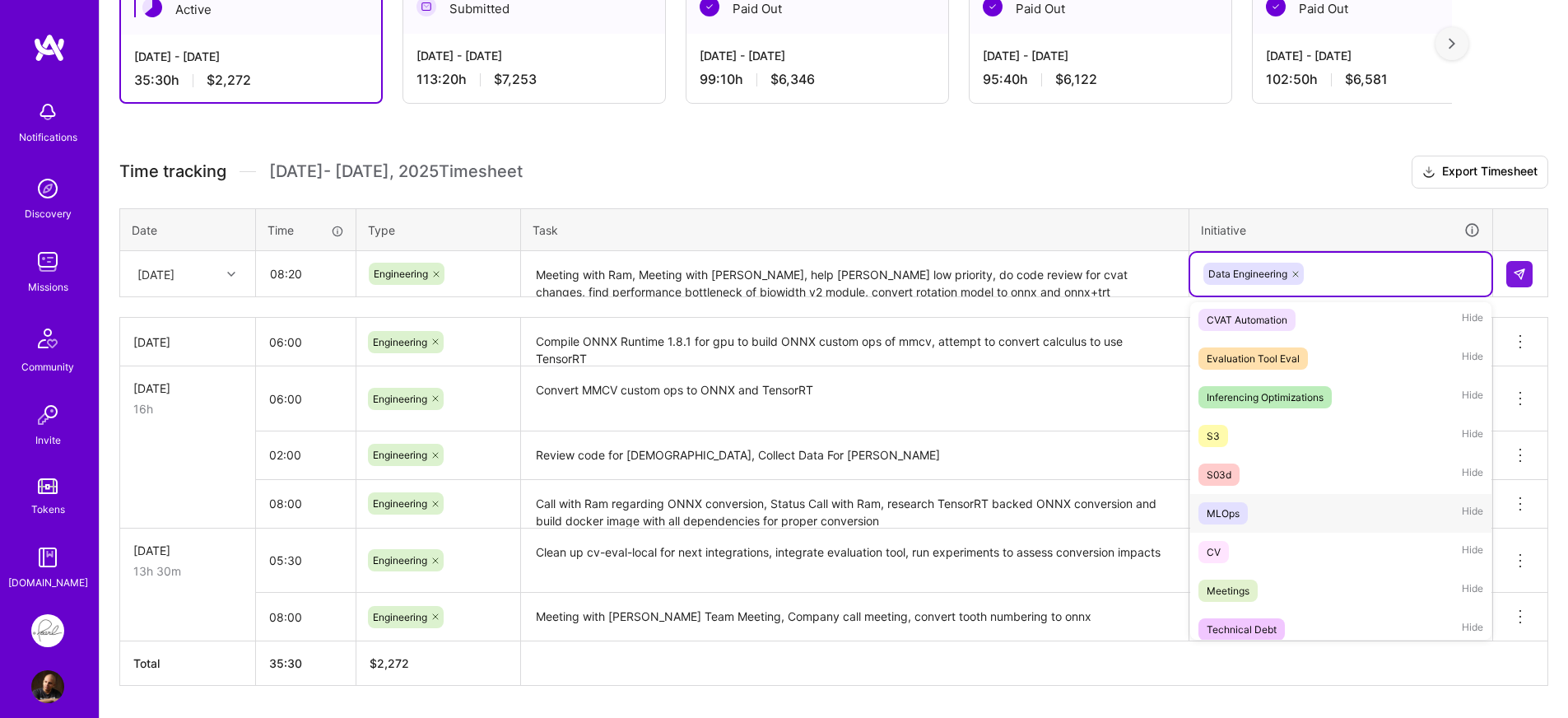
scroll to position [204, 0]
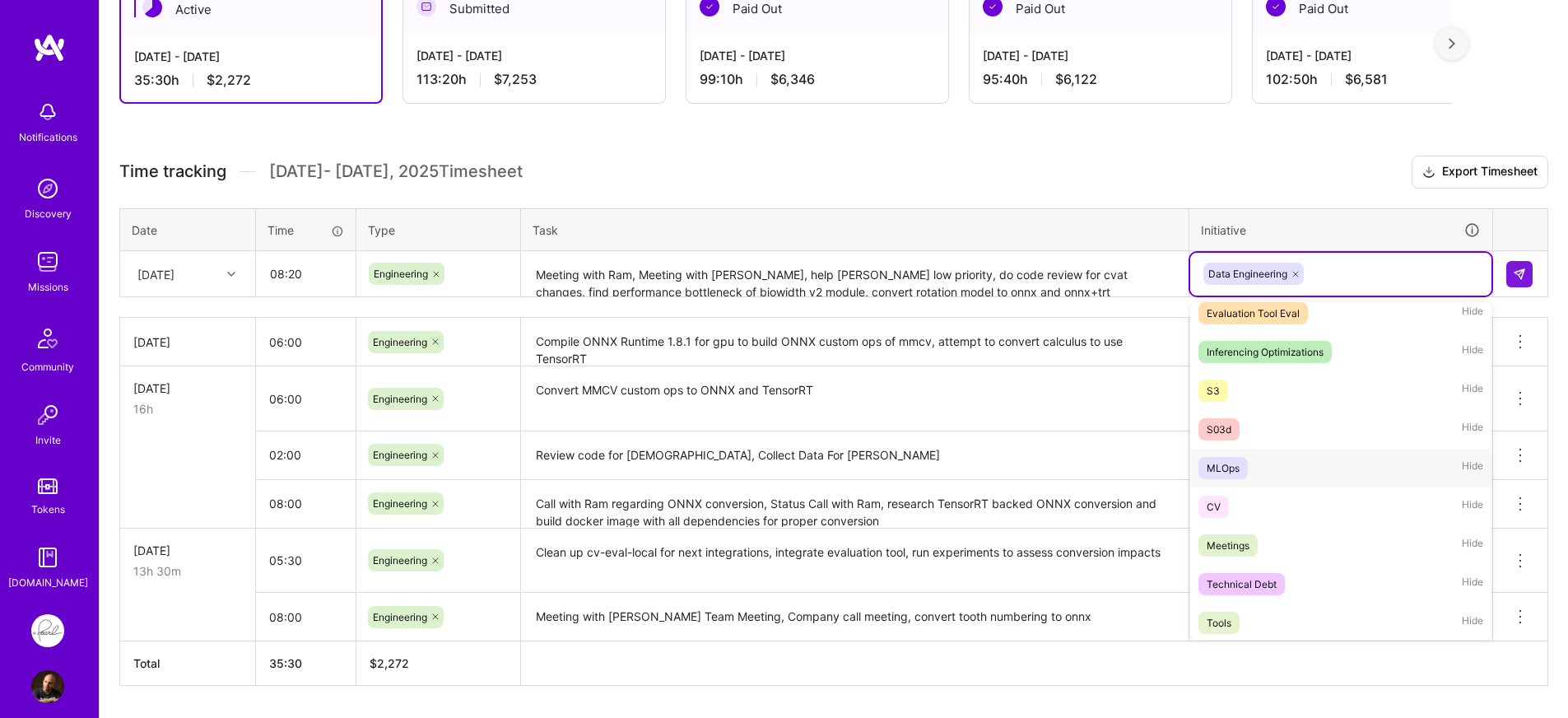
click at [1264, 468] on div "MLOps Hide" at bounding box center [1340, 468] width 301 height 39
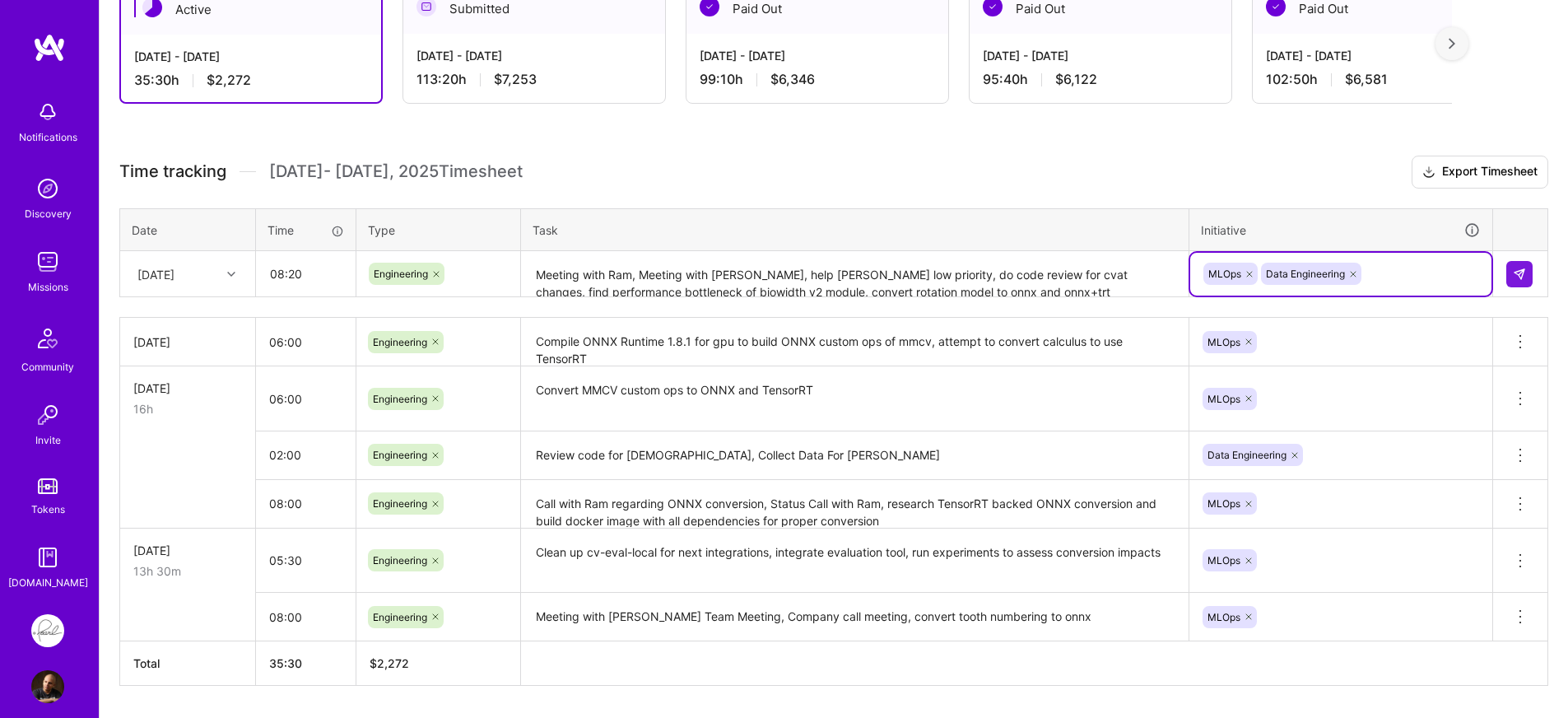
click at [1435, 276] on div "MLOps Data Engineering" at bounding box center [1340, 274] width 278 height 25
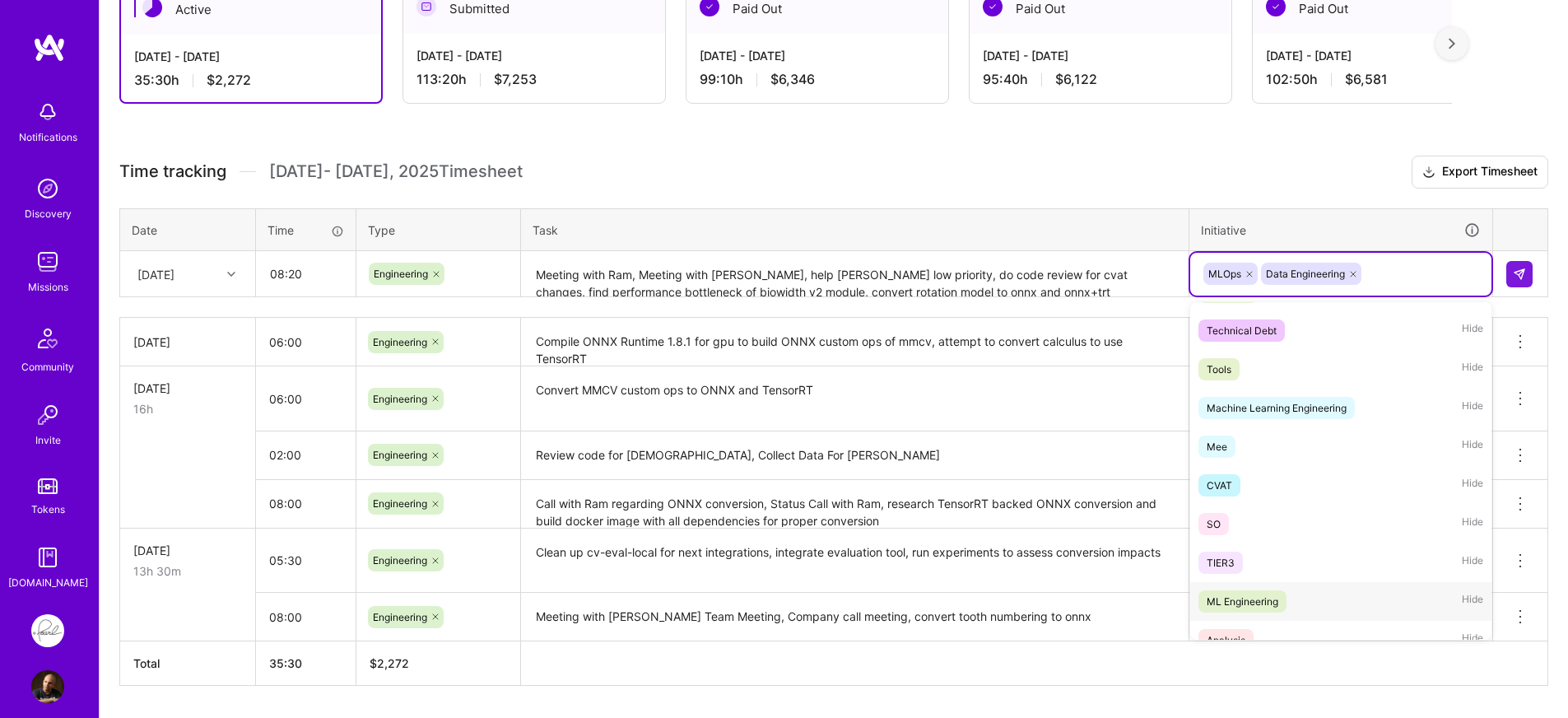
scroll to position [555, 0]
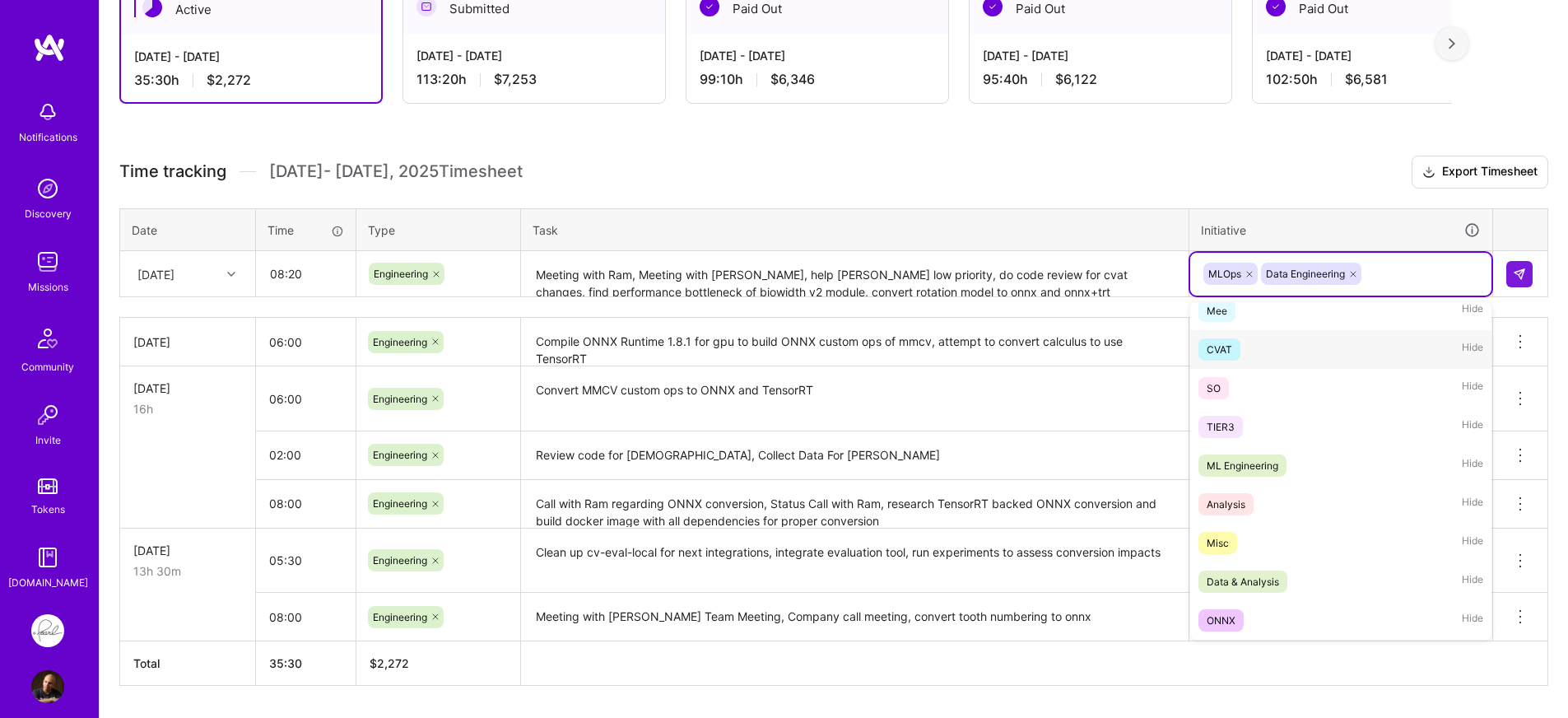
click at [1218, 343] on div "CVAT" at bounding box center [1219, 350] width 25 height 17
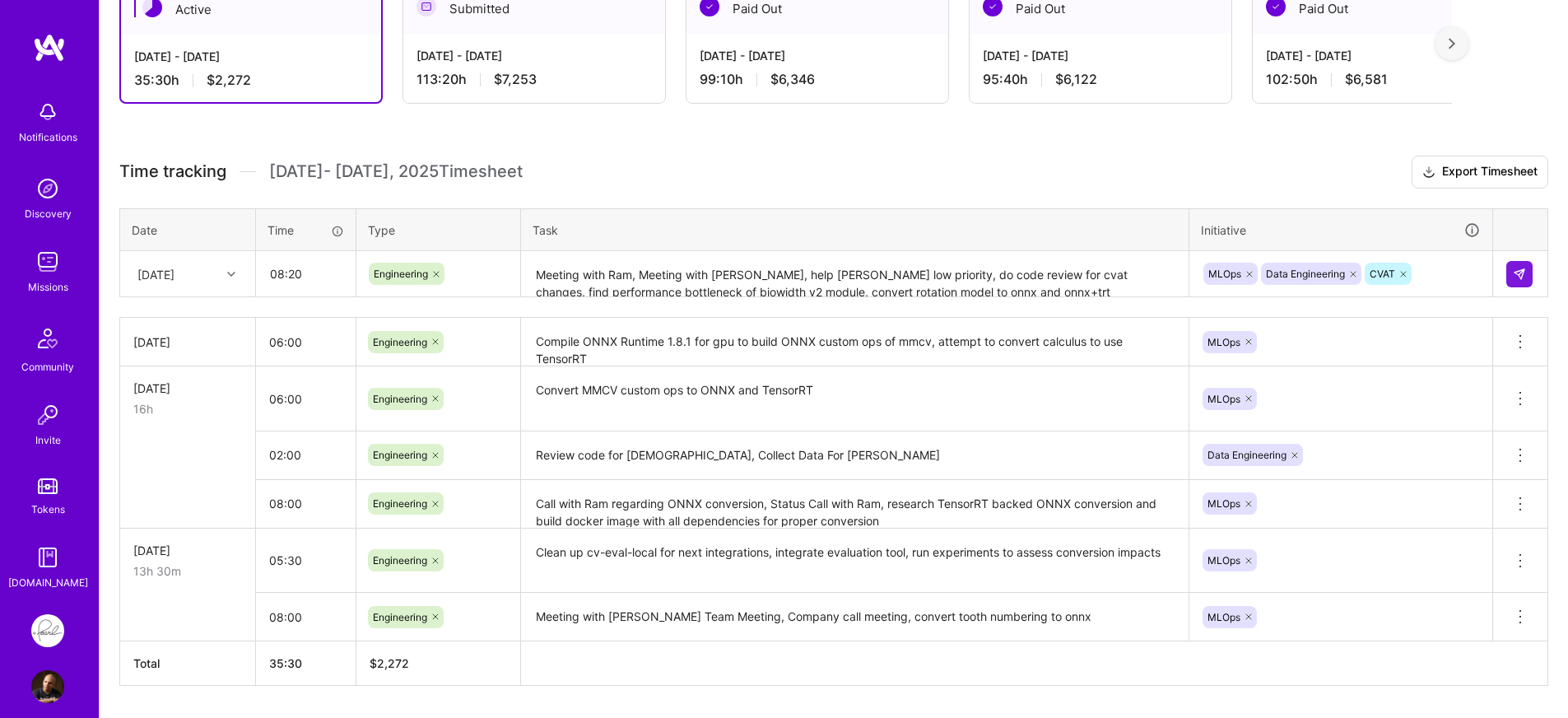
click at [831, 308] on div "Time tracking [DATE] - [DATE] Timesheet Export Timesheet Date Time Type Task In…" at bounding box center [833, 421] width 1429 height 530
click at [1511, 272] on button at bounding box center [1519, 274] width 26 height 26
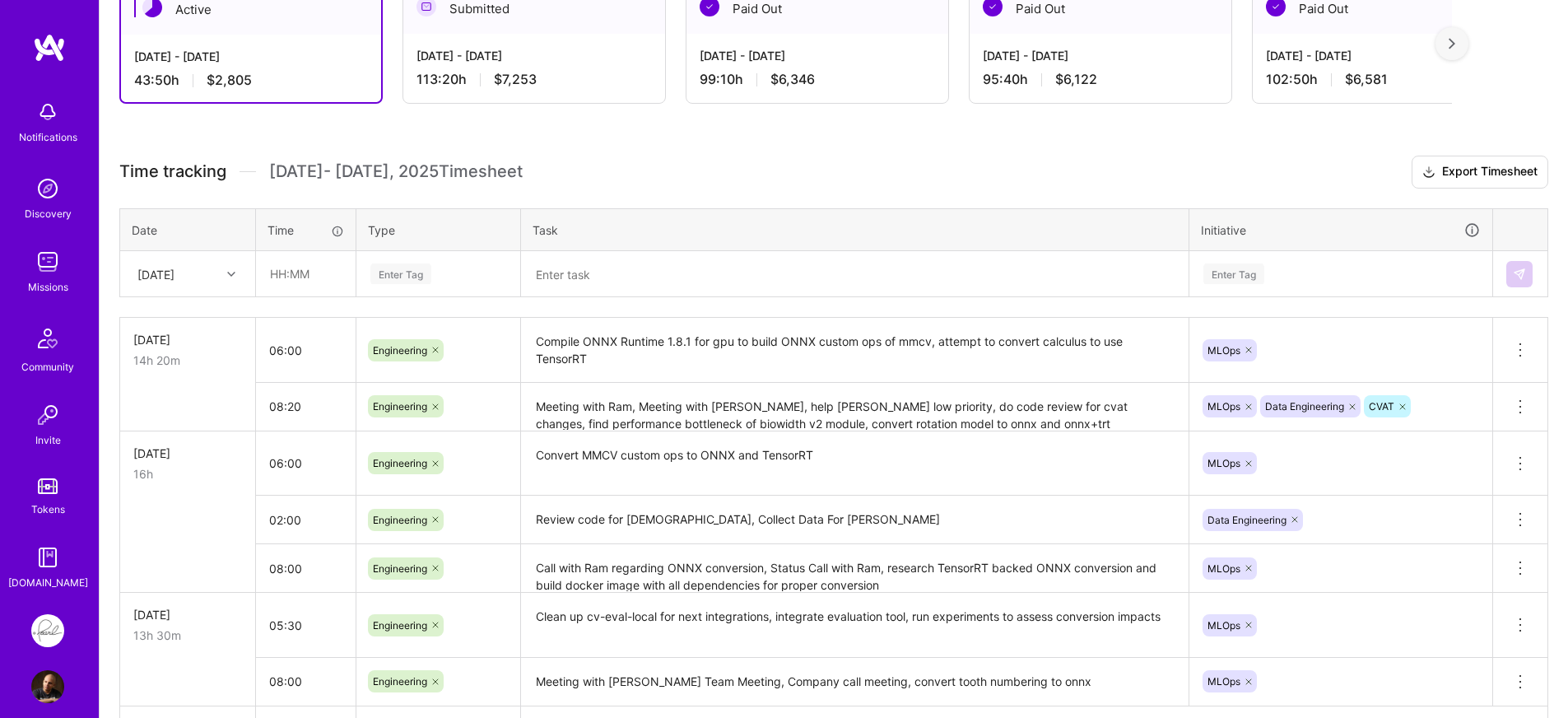
click at [205, 394] on td at bounding box center [187, 406] width 136 height 49
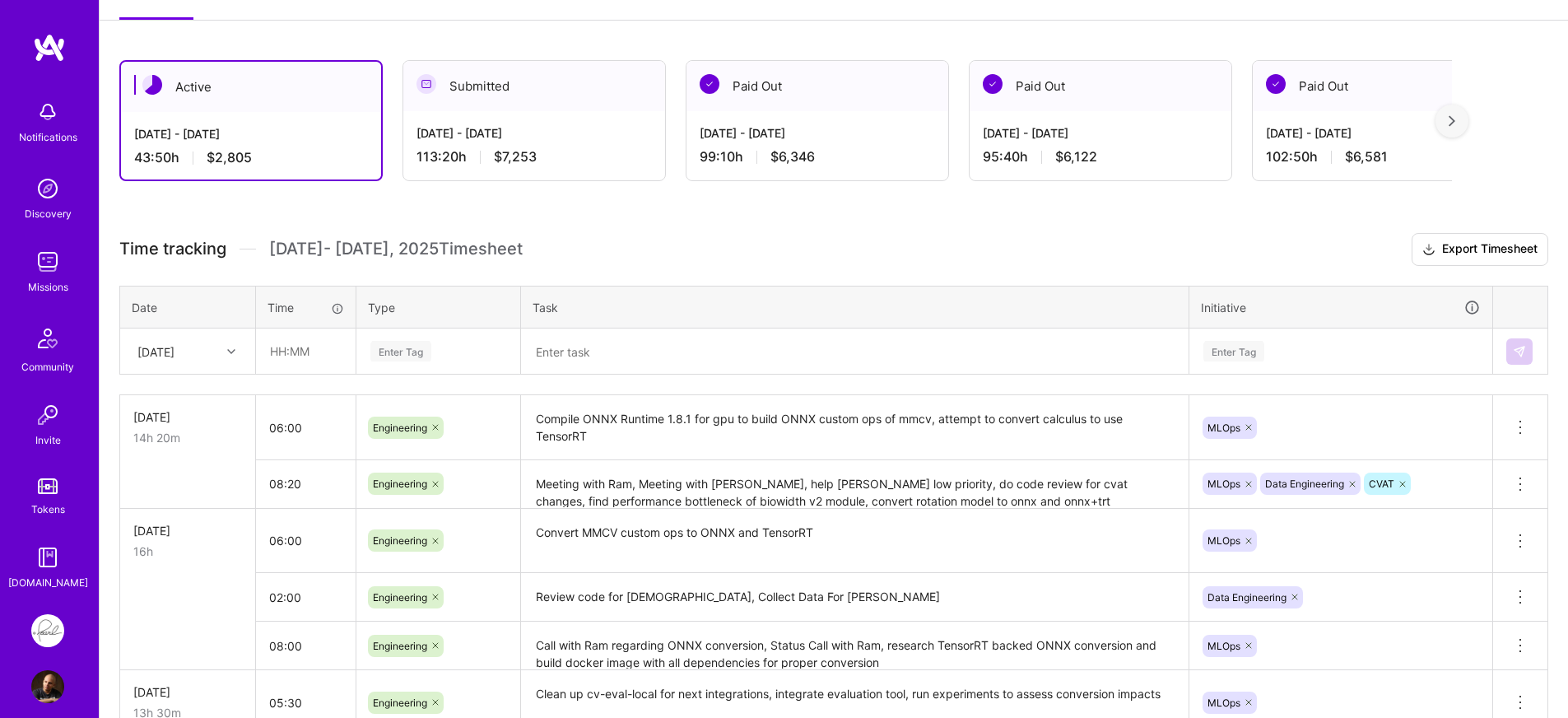
scroll to position [216, 0]
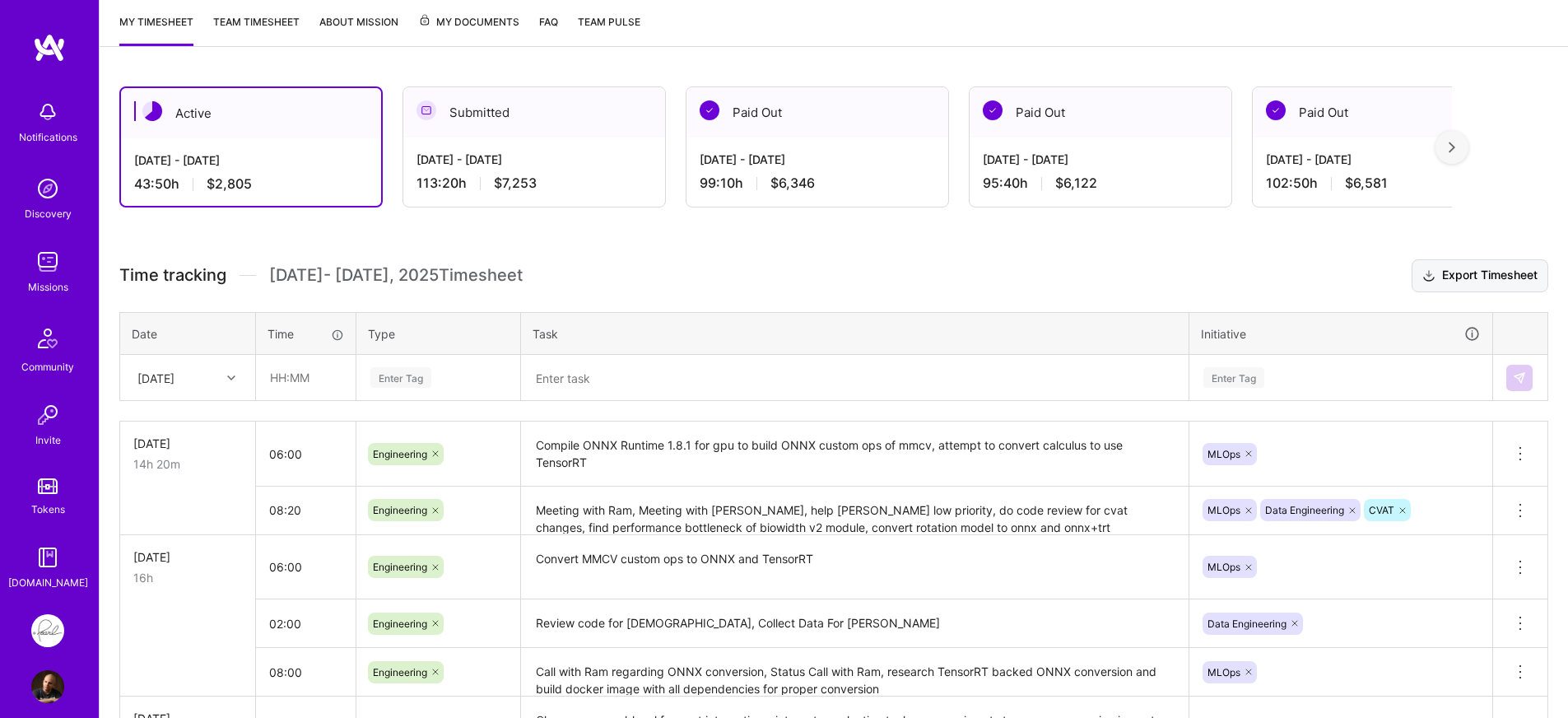
click at [1457, 285] on button "Export Timesheet" at bounding box center [1480, 275] width 137 height 33
click at [743, 272] on h3 "Time tracking [DATE] - [DATE] Timesheet Export Timesheet" at bounding box center [833, 275] width 1429 height 33
